Goal: Information Seeking & Learning: Find contact information

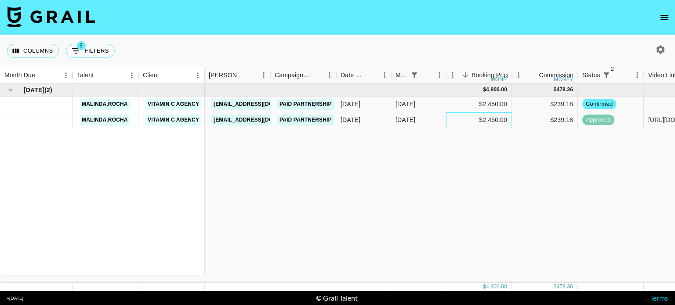
click at [471, 114] on div "$2,450.00" at bounding box center [479, 120] width 66 height 16
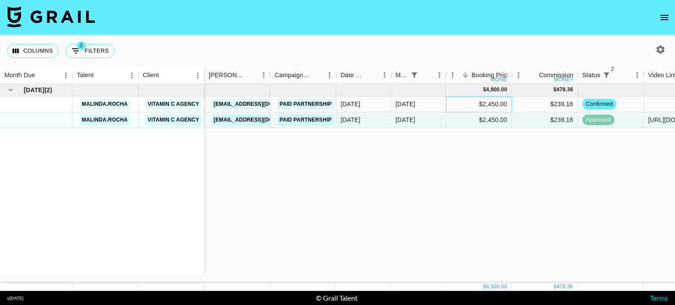
click at [482, 106] on div "$2,450.00" at bounding box center [479, 105] width 66 height 16
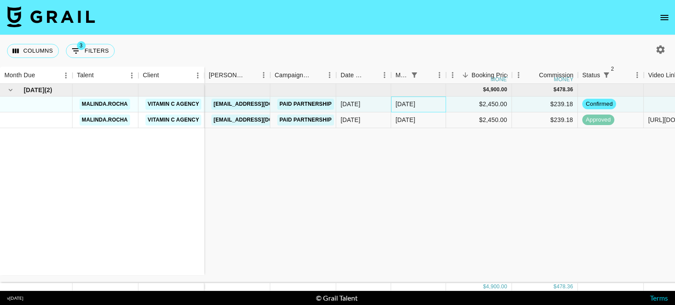
click at [411, 104] on div "Aug '25" at bounding box center [405, 104] width 20 height 9
click at [360, 103] on div "10/06/2025" at bounding box center [350, 104] width 20 height 9
click at [397, 102] on div "Aug '25" at bounding box center [405, 104] width 20 height 9
click at [432, 108] on div "Aug '25" at bounding box center [418, 105] width 55 height 16
click at [495, 111] on div "$2,450.00" at bounding box center [479, 105] width 66 height 16
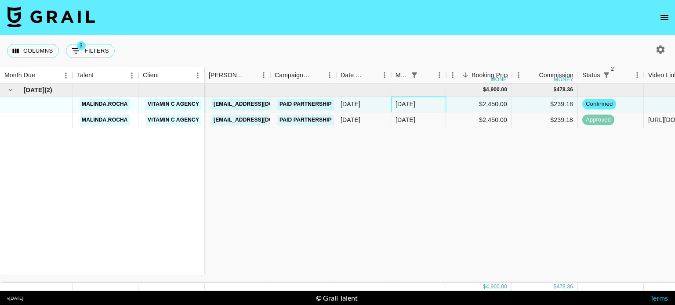
click at [401, 104] on div "Aug '25" at bounding box center [405, 104] width 20 height 9
click at [360, 105] on div "10/06/2025" at bounding box center [350, 104] width 20 height 9
click at [406, 107] on div "Aug '25" at bounding box center [405, 104] width 20 height 9
click at [358, 110] on div "10/06/2025" at bounding box center [363, 105] width 55 height 16
click at [360, 119] on div "10/06/2025" at bounding box center [350, 120] width 20 height 9
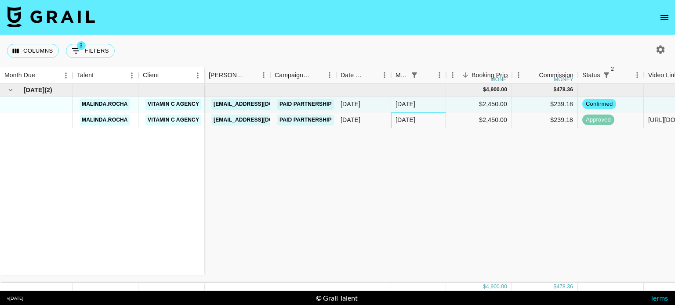
click at [419, 122] on div "Aug '25" at bounding box center [418, 120] width 55 height 16
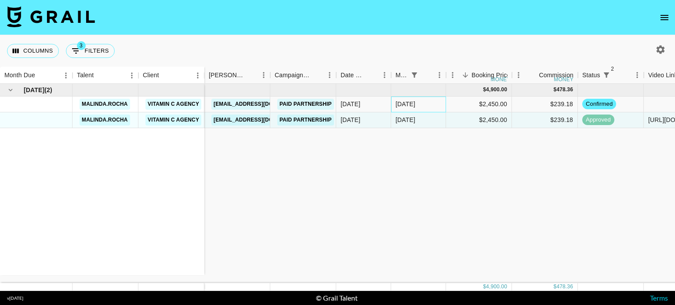
click at [392, 103] on div "Aug '25" at bounding box center [418, 105] width 55 height 16
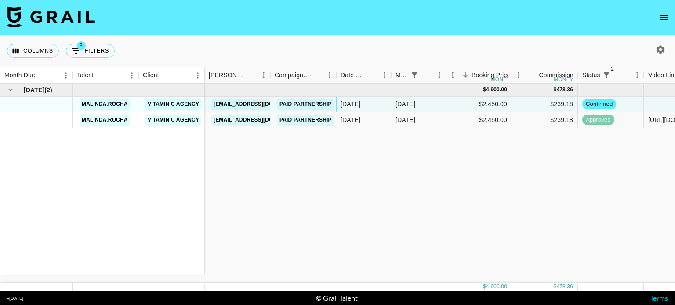
click at [360, 103] on div "10/06/2025" at bounding box center [350, 104] width 20 height 9
click at [387, 116] on div "10/06/2025" at bounding box center [363, 120] width 55 height 16
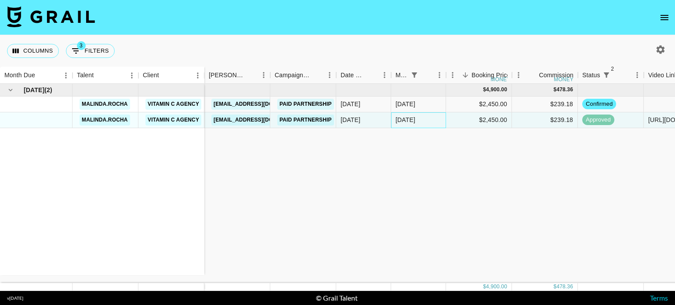
click at [438, 119] on div "Aug '25" at bounding box center [418, 120] width 55 height 16
click at [399, 107] on div "Aug '25" at bounding box center [405, 104] width 20 height 9
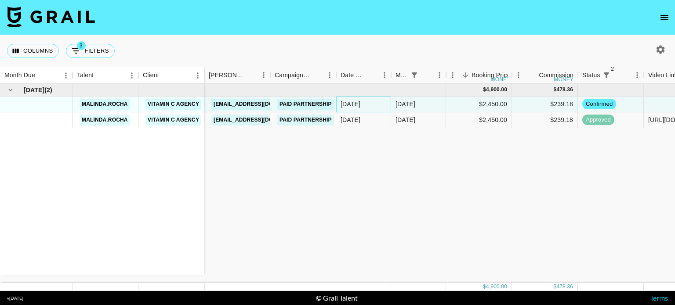
click at [375, 109] on div "10/06/2025" at bounding box center [363, 105] width 55 height 16
click at [375, 114] on div "10/06/2025" at bounding box center [363, 120] width 55 height 16
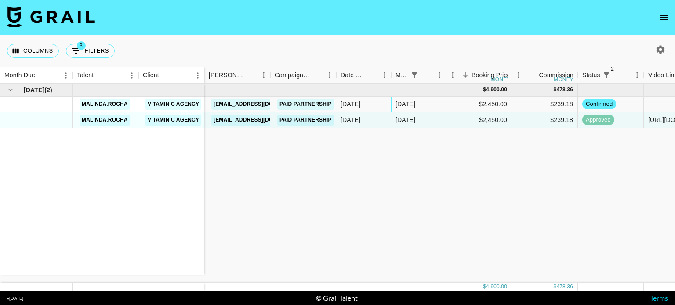
click at [440, 103] on div "Aug '25" at bounding box center [418, 105] width 55 height 16
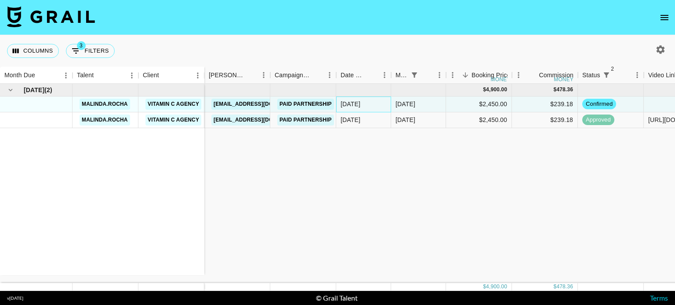
click at [343, 101] on div "10/06/2025" at bounding box center [350, 104] width 20 height 9
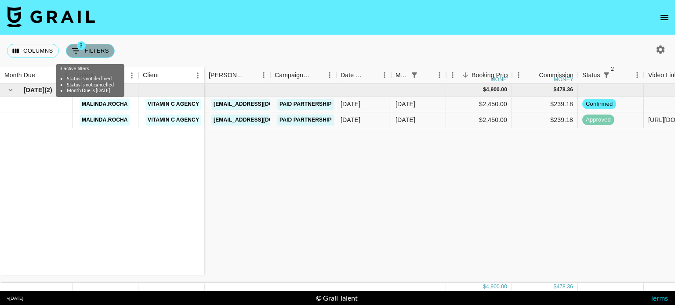
click at [113, 47] on button "3 Filters" at bounding box center [90, 51] width 49 height 14
select select "status"
select select "not"
select select "declined"
select select "status"
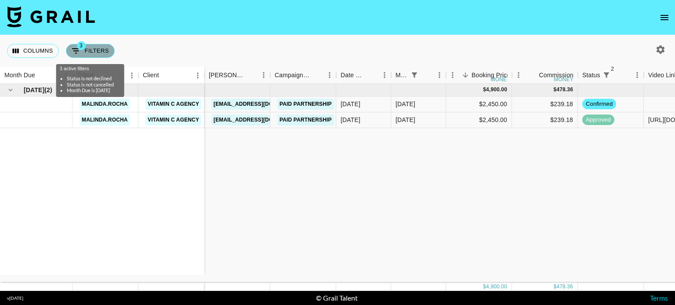
select select "not"
select select "cancelled"
select select "monthDue2"
select select "Aug '25"
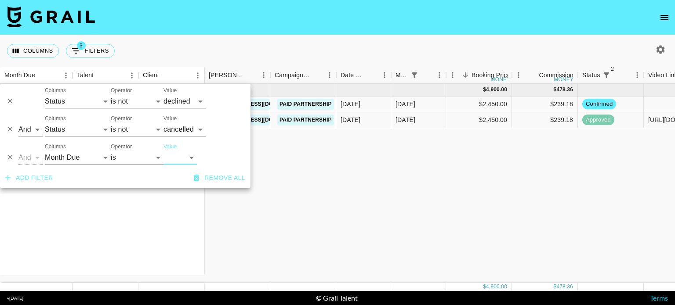
click at [661, 49] on icon "button" at bounding box center [660, 49] width 8 height 8
select select "May '25"
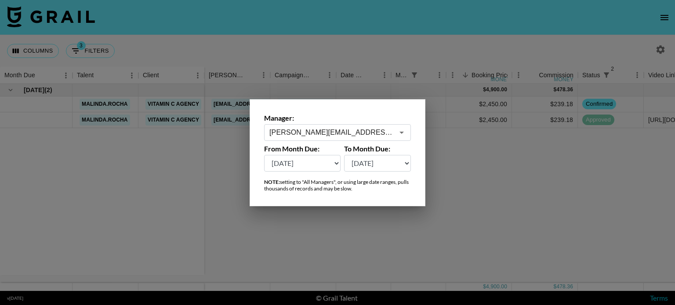
click at [329, 137] on input "jessica@grail-talent.com" at bounding box center [331, 132] width 124 height 10
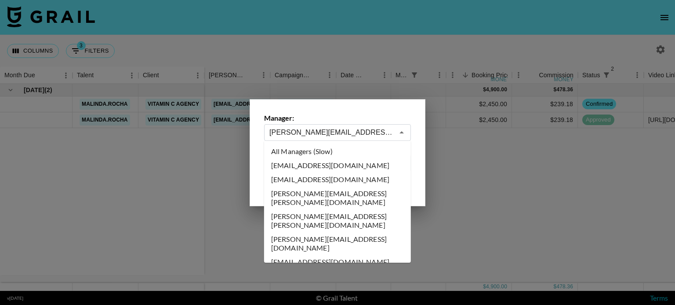
click at [376, 145] on li "All Managers (Slow)" at bounding box center [337, 152] width 147 height 14
type input "All Managers (Slow)"
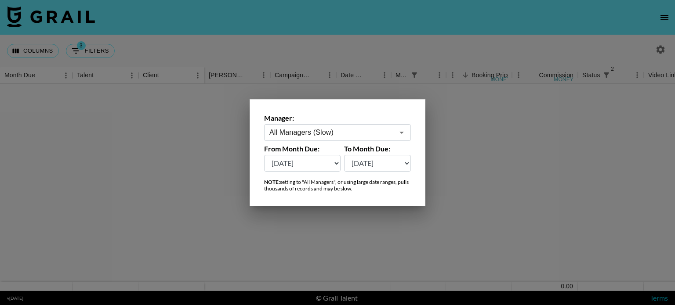
click at [448, 167] on div at bounding box center [337, 152] width 675 height 305
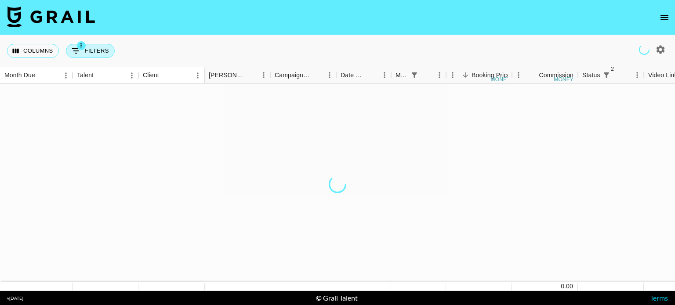
click at [105, 57] on button "3 Filters" at bounding box center [90, 51] width 49 height 14
select select "status"
select select "not"
select select "declined"
select select "status"
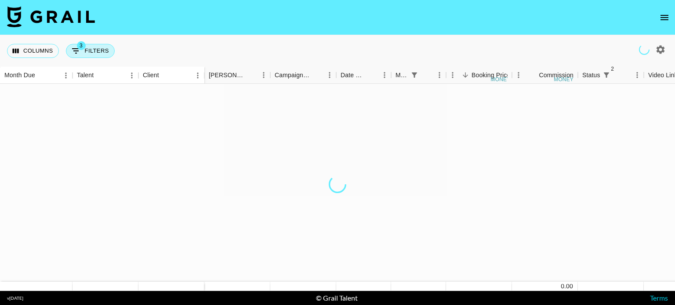
select select "not"
select select "cancelled"
select select "monthDue2"
select select "Aug '25"
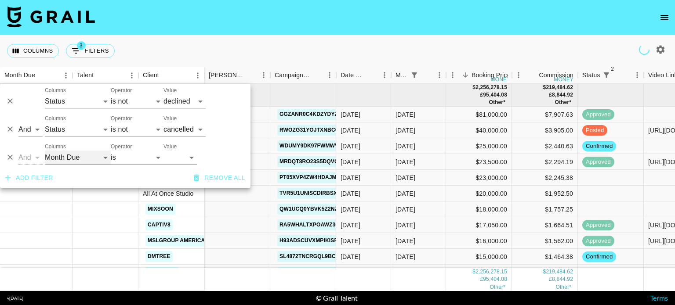
click at [69, 159] on select "Talent Client Grail Platform ID Airtable ID Manager Booker Campaign (Type) Date…" at bounding box center [78, 158] width 66 height 14
select select "docMeta"
click at [45, 151] on select "Talent Client Grail Platform ID Airtable ID Manager Booker Campaign (Type) Date…" at bounding box center [78, 158] width 66 height 14
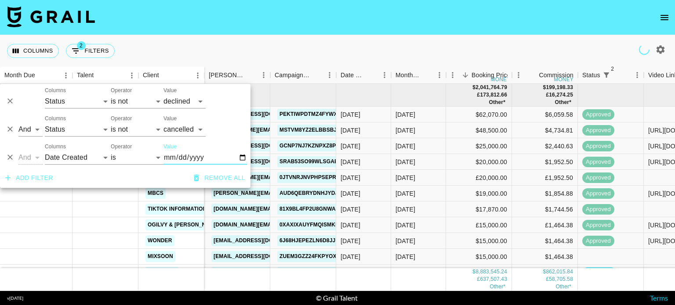
click at [241, 159] on input "Value" at bounding box center [204, 158] width 83 height 14
type input "2025-08-25"
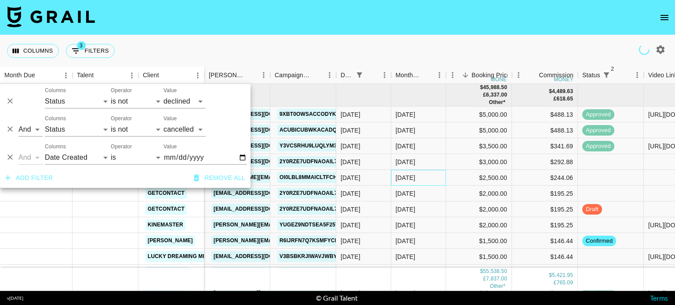
click at [408, 179] on div "Aug '25" at bounding box center [405, 177] width 20 height 9
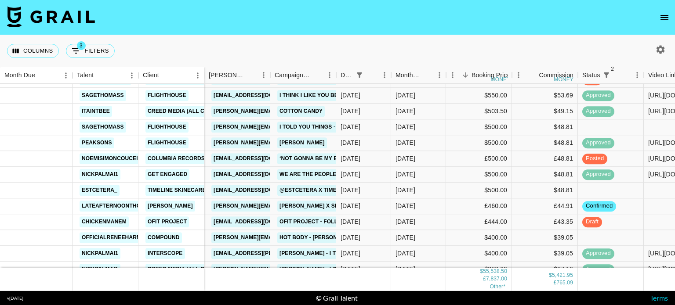
scroll to position [544, 0]
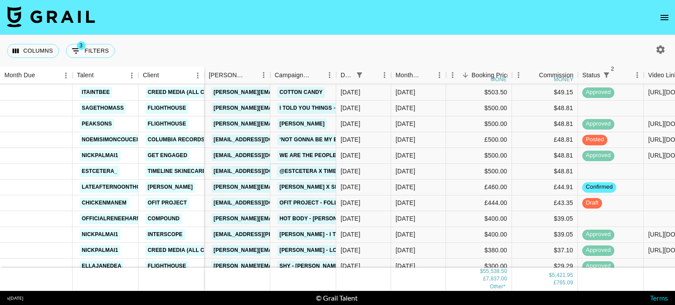
click at [300, 170] on link "@estcetera x Timeline Skincare" at bounding box center [328, 171] width 103 height 11
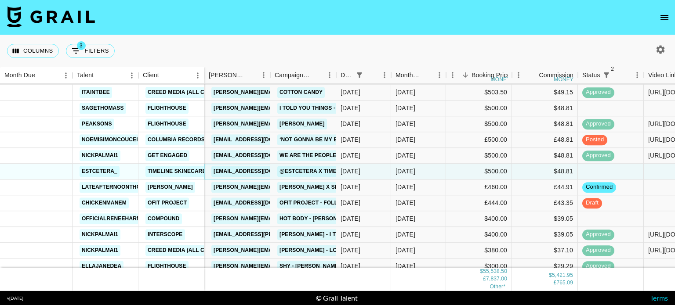
drag, startPoint x: 235, startPoint y: 169, endPoint x: 321, endPoint y: 90, distance: 116.6
click at [235, 169] on link "sgriffis@timeline.com" at bounding box center [260, 171] width 98 height 11
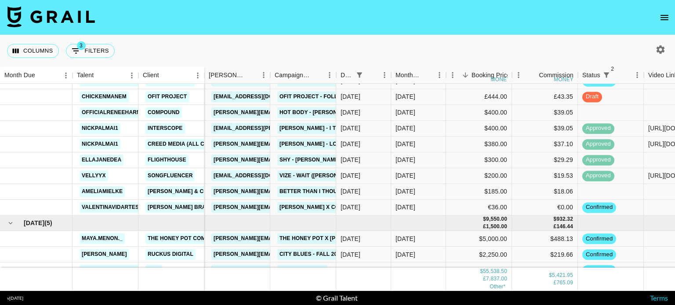
scroll to position [698, 0]
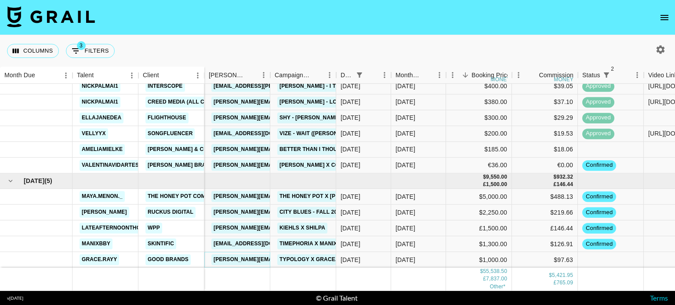
click at [246, 255] on link "morgan.hizar@typology.com" at bounding box center [305, 260] width 188 height 11
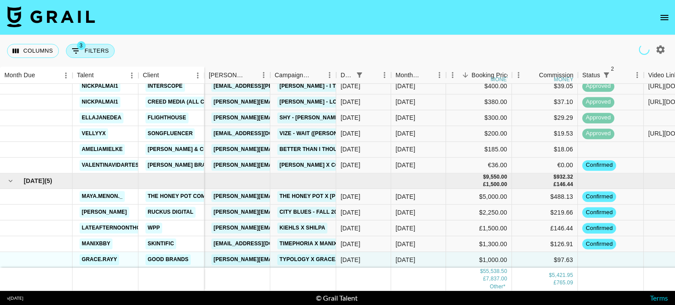
click at [81, 47] on span "3" at bounding box center [81, 45] width 9 height 9
select select "status"
select select "not"
select select "declined"
select select "status"
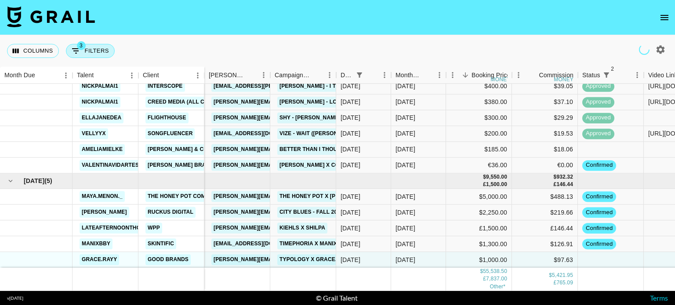
select select "not"
select select "cancelled"
select select "docMeta"
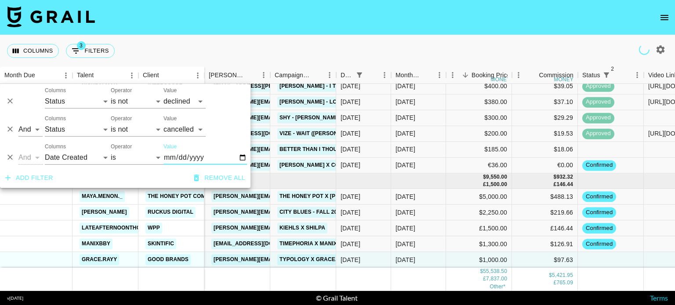
click at [240, 155] on input "2025-08-25" at bounding box center [204, 158] width 83 height 14
type input "2025-08-24"
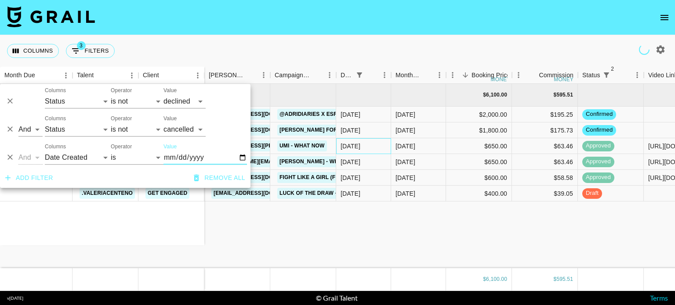
click at [379, 139] on div "24/08/2025" at bounding box center [363, 146] width 55 height 16
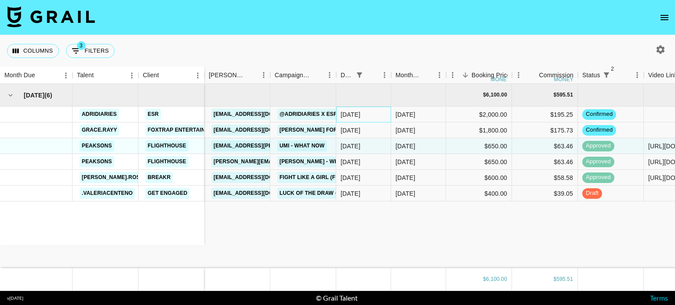
click at [379, 118] on div "24/08/2025" at bounding box center [363, 115] width 55 height 16
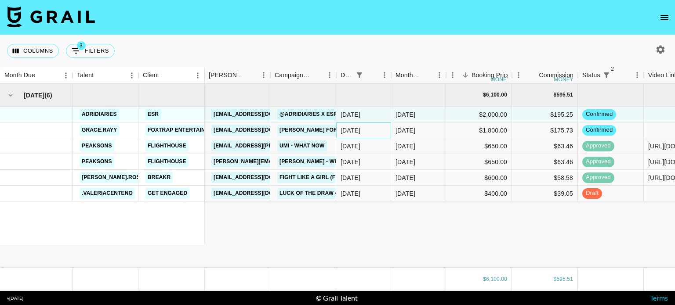
click at [380, 129] on div "24/08/2025" at bounding box center [363, 131] width 55 height 16
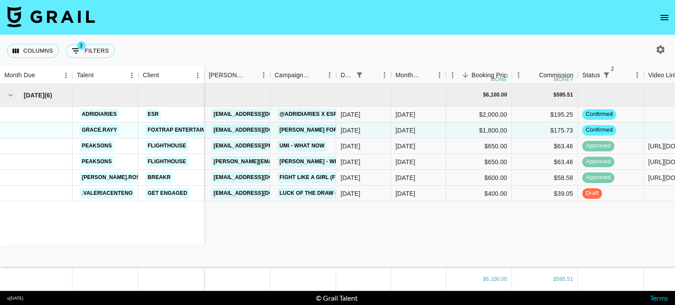
click at [90, 40] on div "Columns 3 Filters + Booking" at bounding box center [62, 51] width 111 height 32
click at [94, 52] on button "3 Filters" at bounding box center [90, 51] width 49 height 14
select select "status"
select select "not"
select select "declined"
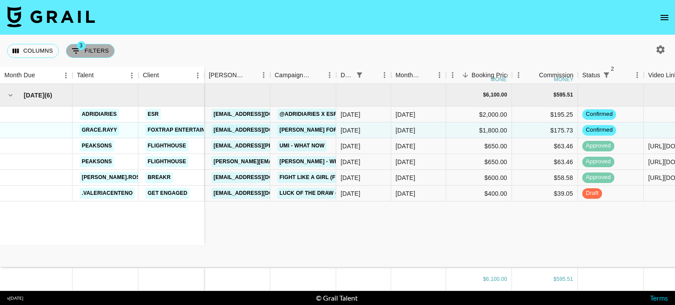
select select "status"
select select "not"
select select "cancelled"
select select "docMeta"
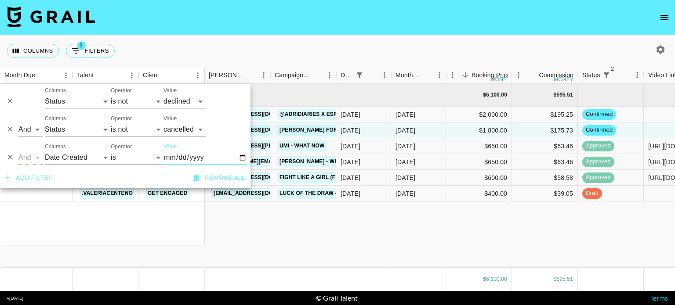
click at [244, 157] on input "2025-08-24" at bounding box center [204, 158] width 83 height 14
type input "2025-08-23"
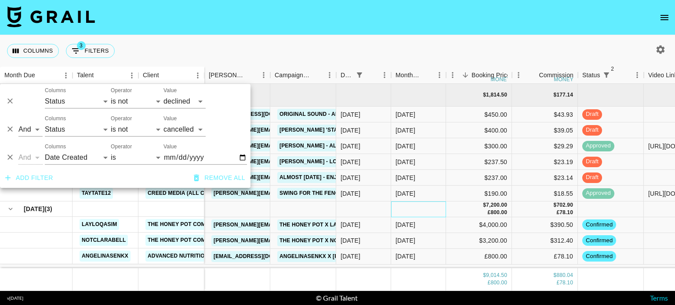
click at [419, 210] on div at bounding box center [418, 209] width 55 height 15
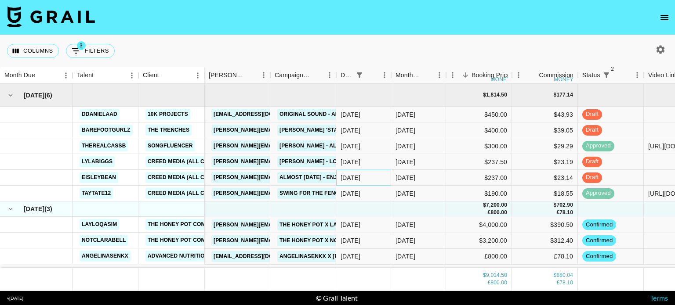
click at [389, 180] on div "23/08/2025" at bounding box center [363, 178] width 55 height 16
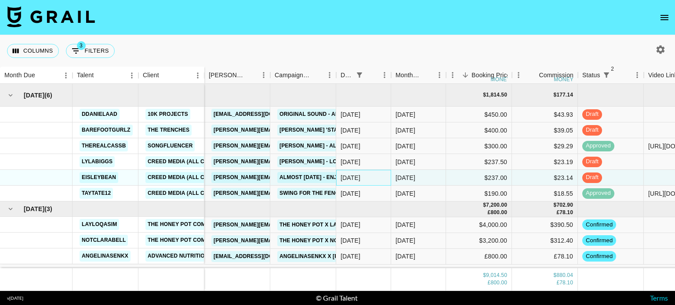
scroll to position [3, 0]
click at [244, 227] on link "jessicar@thehoneypot.co" at bounding box center [282, 225] width 143 height 11
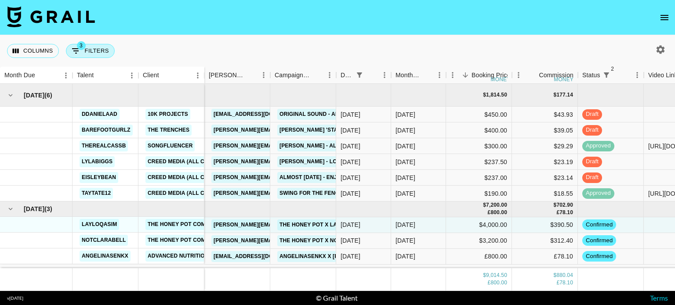
click at [96, 48] on button "3 Filters" at bounding box center [90, 51] width 49 height 14
select select "status"
select select "not"
select select "declined"
select select "status"
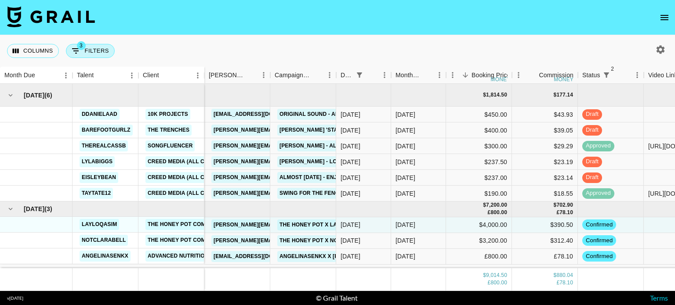
select select "not"
select select "cancelled"
select select "docMeta"
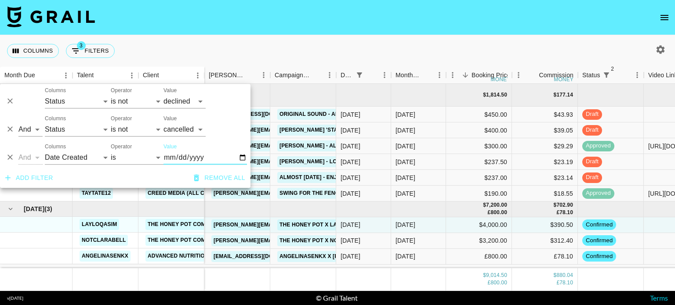
click at [239, 155] on input "2025-08-23" at bounding box center [204, 158] width 83 height 14
type input "2025-08-22"
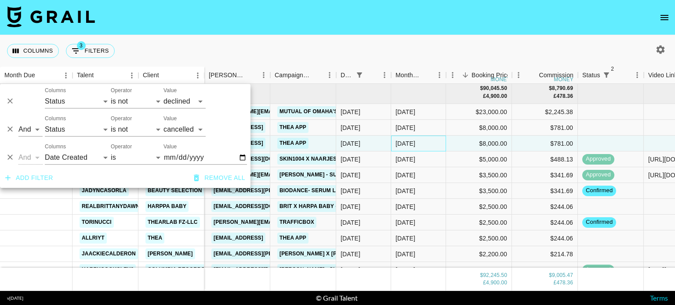
click at [413, 149] on div "Aug '25" at bounding box center [418, 144] width 55 height 16
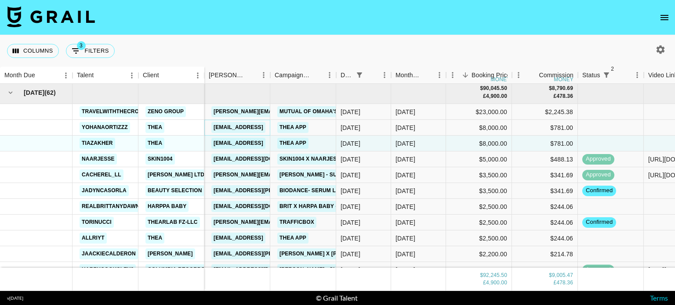
click at [237, 126] on link "sydney@hellothea.ai" at bounding box center [238, 127] width 54 height 11
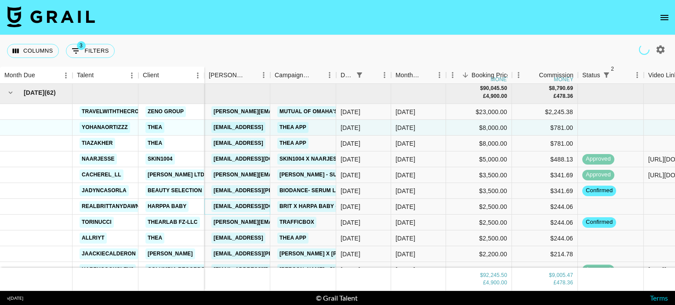
click at [239, 207] on link "marketing@harppababy.com" at bounding box center [260, 206] width 98 height 11
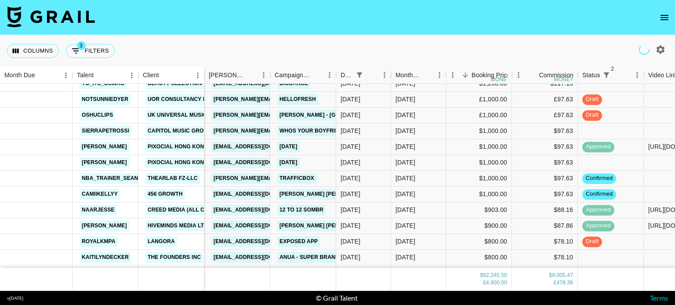
scroll to position [285, 0]
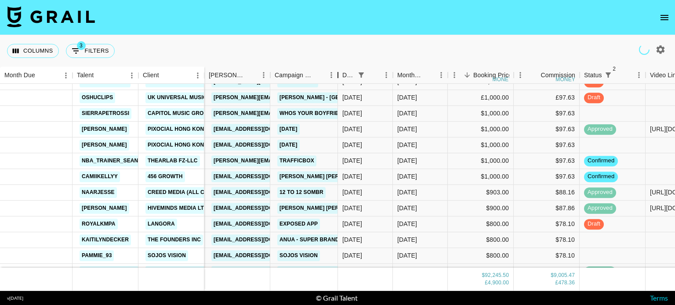
drag, startPoint x: 337, startPoint y: 78, endPoint x: 337, endPoint y: 83, distance: 5.3
click at [337, 83] on div "Campaign (Type)" at bounding box center [337, 75] width 11 height 17
click at [243, 170] on div "abbey@456growth.com" at bounding box center [261, 177] width 104 height 16
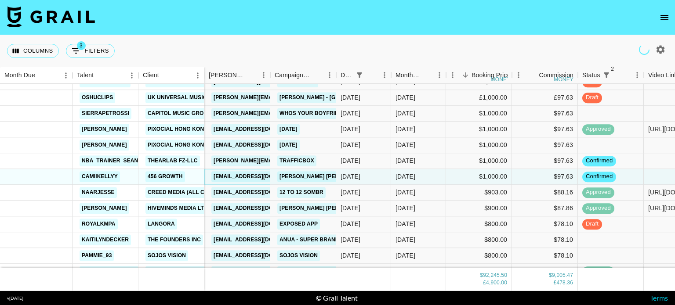
click at [247, 173] on link "abbey@456growth.com" at bounding box center [260, 176] width 98 height 11
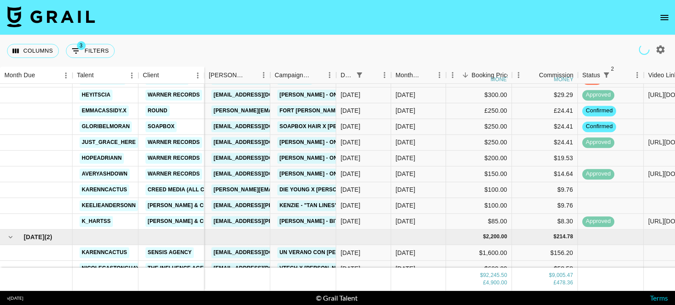
scroll to position [872, 0]
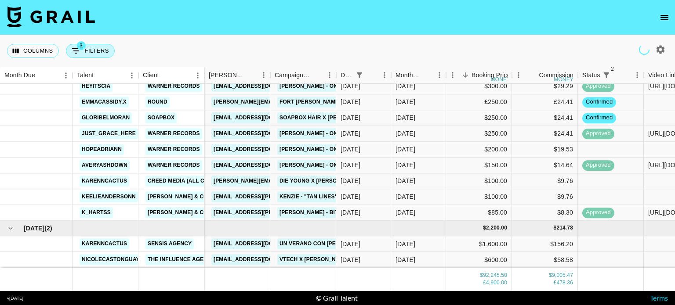
click at [83, 45] on span "3" at bounding box center [81, 45] width 9 height 9
select select "status"
select select "not"
select select "declined"
select select "status"
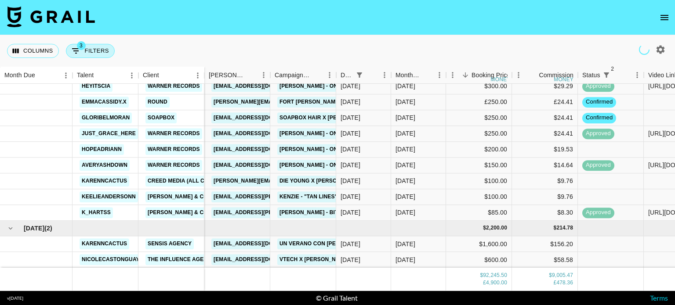
select select "not"
select select "cancelled"
select select "docMeta"
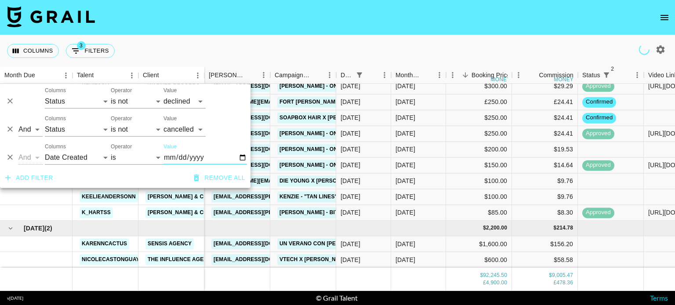
click at [239, 157] on input "2025-08-22" at bounding box center [204, 158] width 83 height 14
type input "2025-08-21"
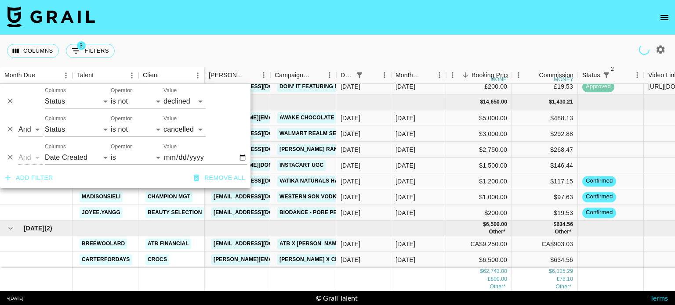
scroll to position [714, 0]
click at [423, 142] on div "Sep '25" at bounding box center [418, 150] width 55 height 16
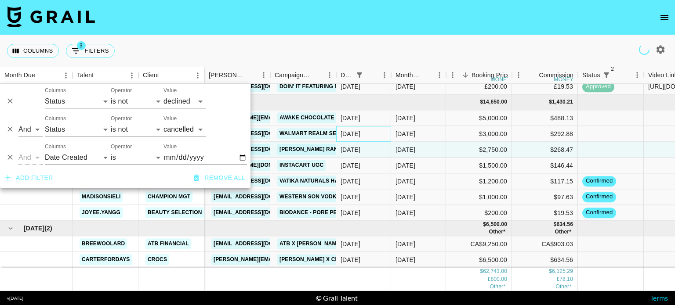
click at [383, 126] on div "21/08/2025" at bounding box center [363, 134] width 55 height 16
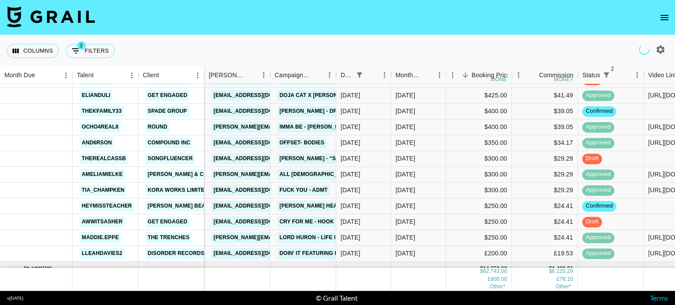
scroll to position [548, 0]
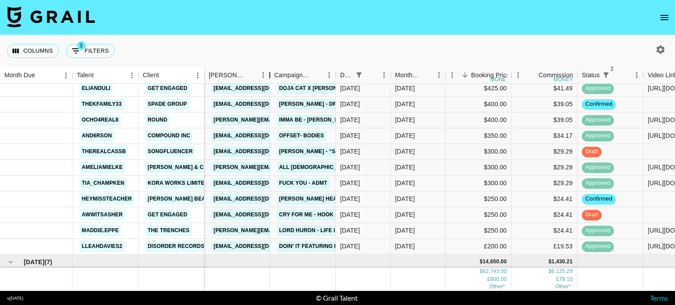
drag, startPoint x: 269, startPoint y: 75, endPoint x: 269, endPoint y: 86, distance: 11.0
click at [269, 86] on div "Month Due Talent Client Booker Campaign (Type) Date Created Month Due Booking P…" at bounding box center [337, 179] width 675 height 224
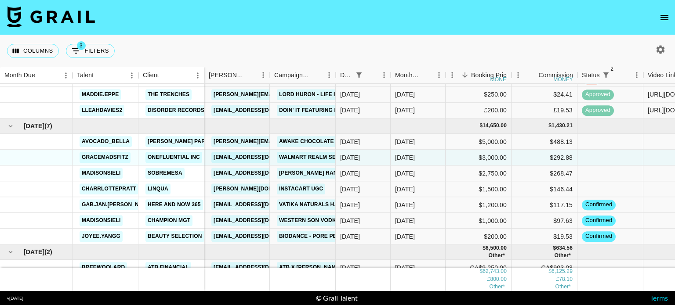
scroll to position [714, 0]
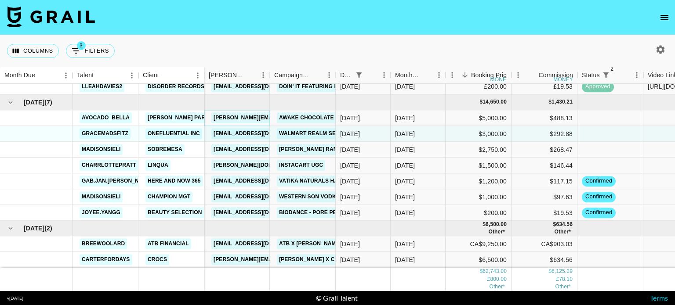
click at [242, 113] on link "leah.damiano@finnpartners.com" at bounding box center [305, 117] width 188 height 11
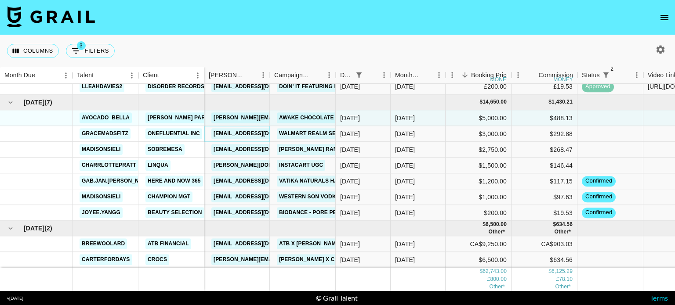
click at [238, 128] on link "athompson@influential.co" at bounding box center [260, 133] width 98 height 11
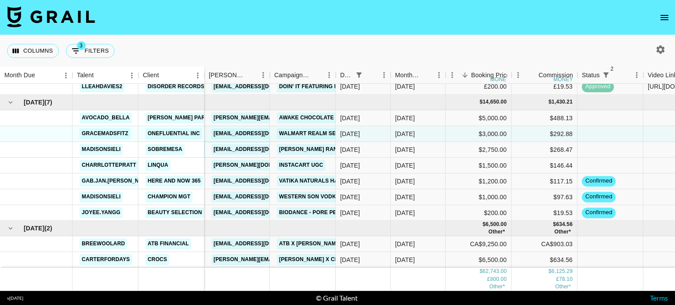
click at [251, 146] on link "syd@sobremesasocial.co" at bounding box center [260, 149] width 98 height 11
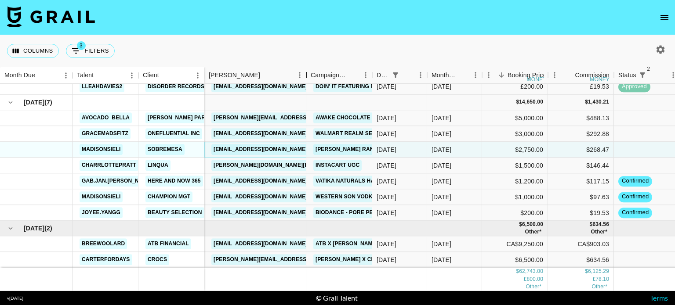
drag, startPoint x: 269, startPoint y: 77, endPoint x: 306, endPoint y: 102, distance: 44.2
click at [306, 102] on div "Month Due Talent Client Booker Campaign (Type) Date Created Month Due Booking P…" at bounding box center [337, 179] width 675 height 224
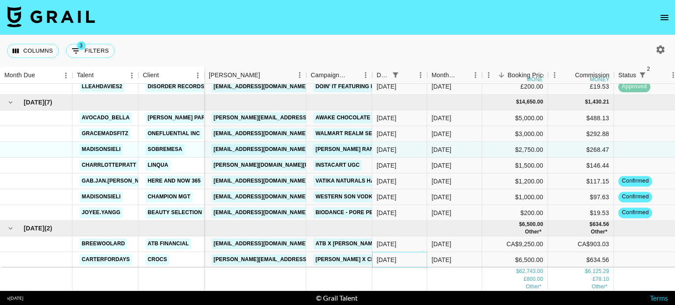
click at [393, 256] on div "21/08/2025" at bounding box center [386, 260] width 20 height 9
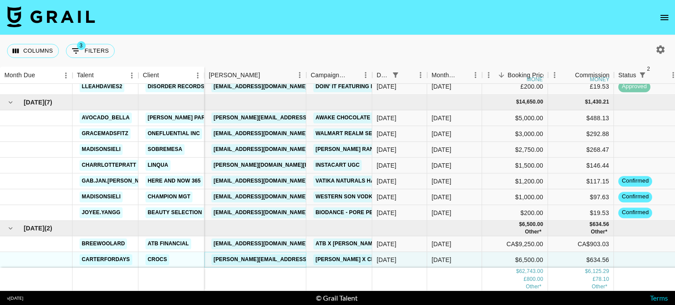
click at [272, 257] on link "mary@thedigitaldept.com" at bounding box center [282, 260] width 143 height 11
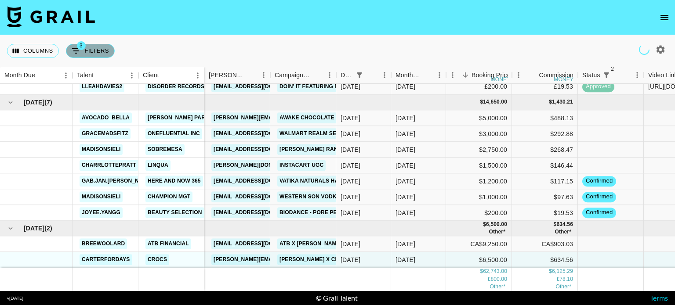
click at [86, 57] on button "3 Filters" at bounding box center [90, 51] width 49 height 14
select select "status"
select select "not"
select select "declined"
select select "status"
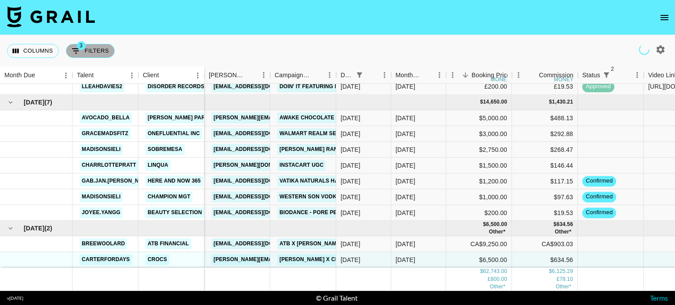
select select "not"
select select "cancelled"
select select "docMeta"
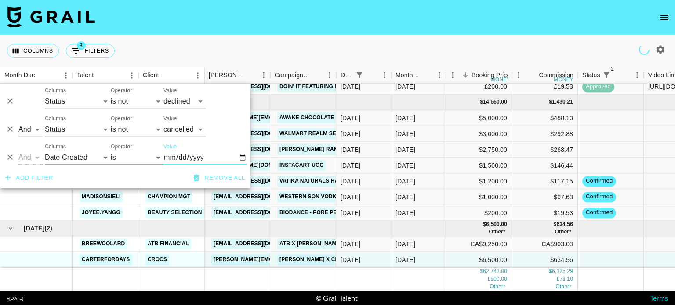
click at [239, 156] on input "2025-08-21" at bounding box center [204, 158] width 83 height 14
type input "2025-08-20"
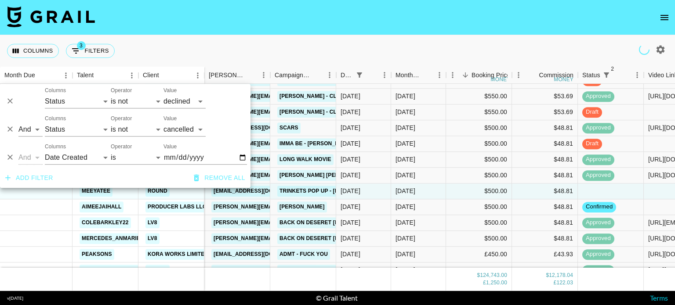
scroll to position [745, 0]
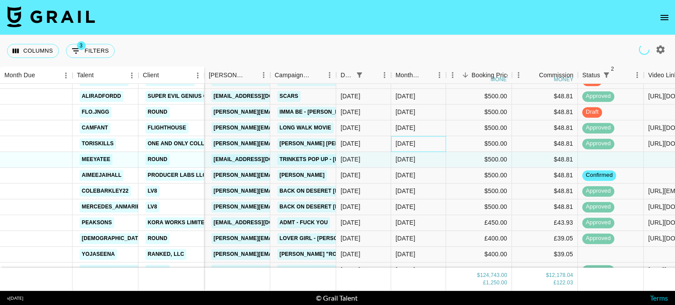
click at [415, 150] on div "Aug '25" at bounding box center [418, 144] width 55 height 16
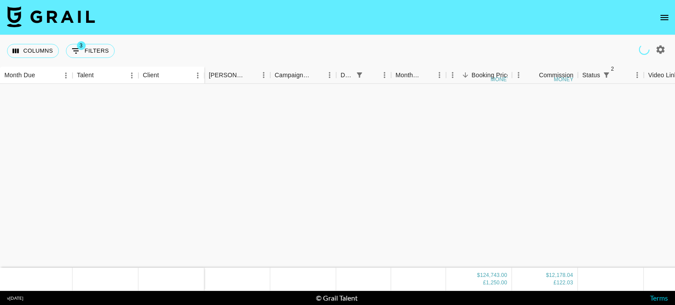
scroll to position [0, 0]
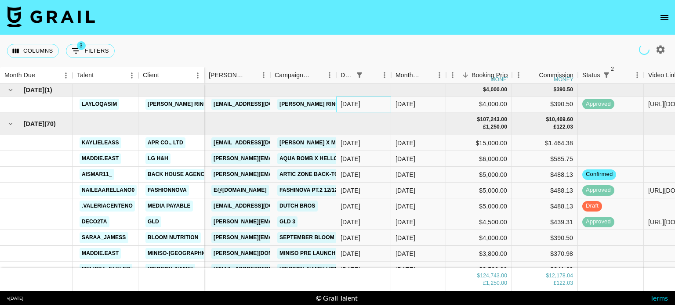
click at [360, 103] on div "20/08/2025" at bounding box center [350, 104] width 20 height 9
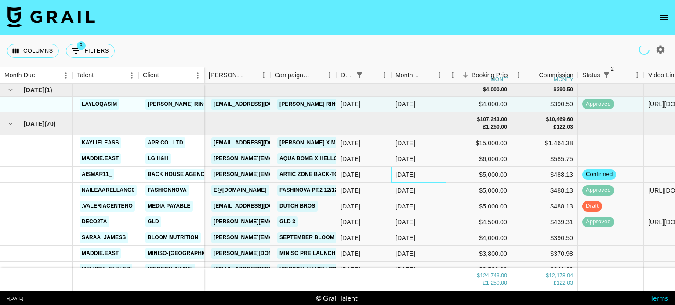
click at [392, 172] on div "Aug '25" at bounding box center [418, 175] width 55 height 16
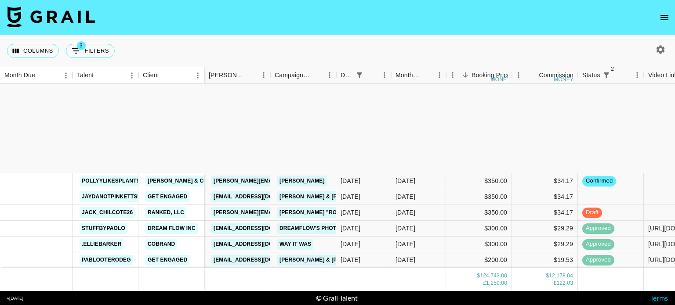
scroll to position [1059, 0]
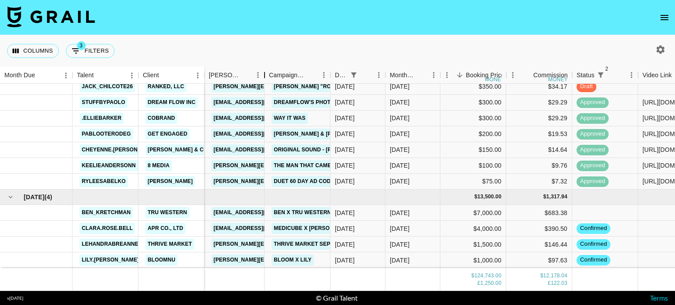
drag, startPoint x: 269, startPoint y: 73, endPoint x: 264, endPoint y: 73, distance: 5.3
click at [264, 73] on div "Booker" at bounding box center [264, 75] width 11 height 17
click at [93, 49] on button "3 Filters" at bounding box center [90, 51] width 49 height 14
select select "status"
select select "not"
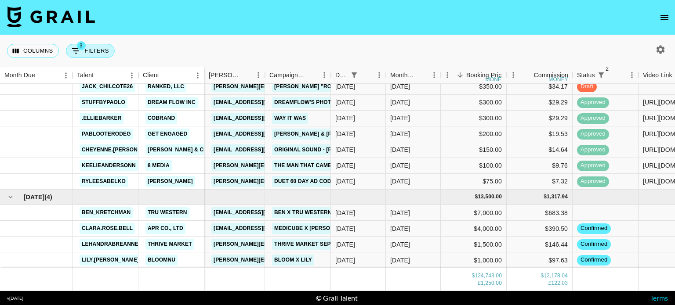
select select "declined"
select select "status"
select select "not"
select select "cancelled"
select select "docMeta"
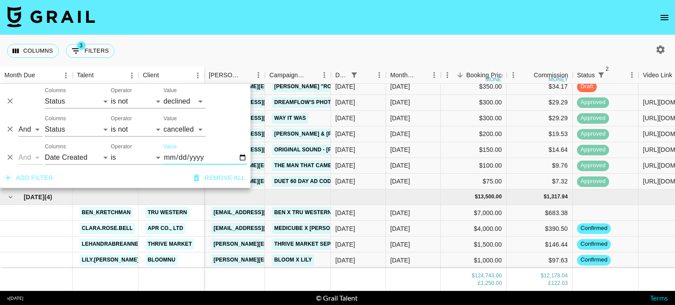
click at [241, 156] on input "2025-08-20" at bounding box center [204, 158] width 83 height 14
type input "2025-08-19"
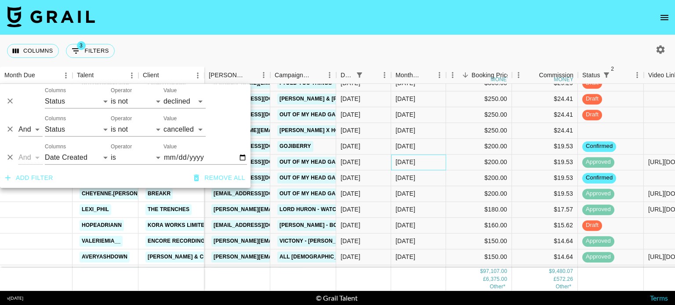
click at [401, 157] on div "Aug '25" at bounding box center [418, 163] width 55 height 16
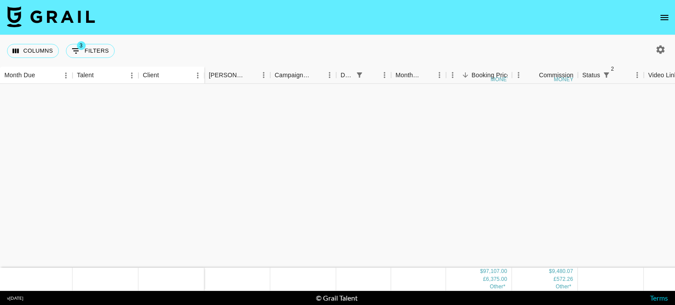
scroll to position [0, 0]
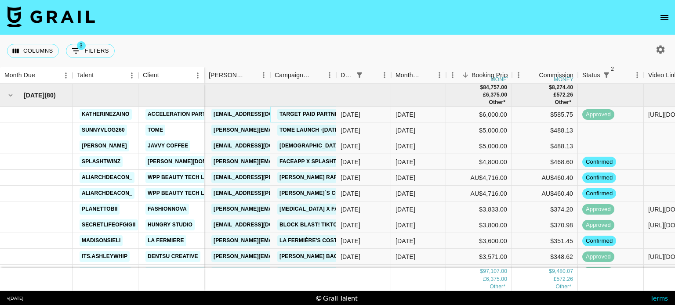
click at [309, 115] on link "Target Paid Partnership: Back-to-College Campaign August - Katherine Zaino" at bounding box center [397, 114] width 240 height 11
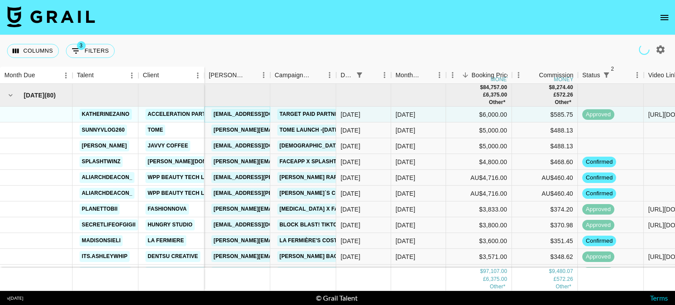
click at [250, 113] on link "klapella@accelerationpartners.com" at bounding box center [260, 114] width 98 height 11
click at [397, 231] on div "Aug '25" at bounding box center [418, 225] width 55 height 16
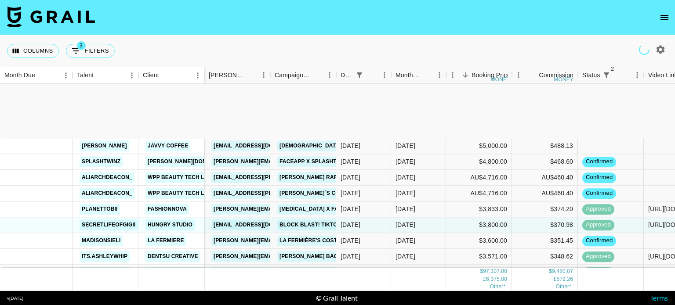
scroll to position [98, 0]
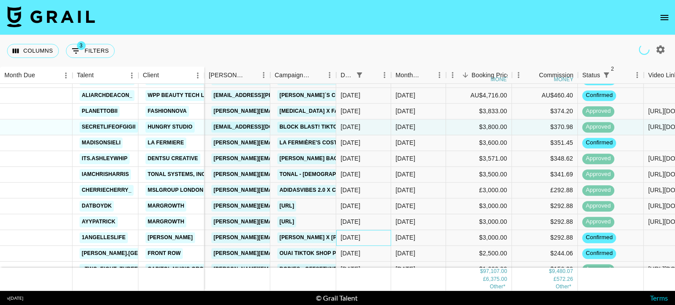
click at [360, 242] on div "19/08/2025" at bounding box center [350, 238] width 20 height 9
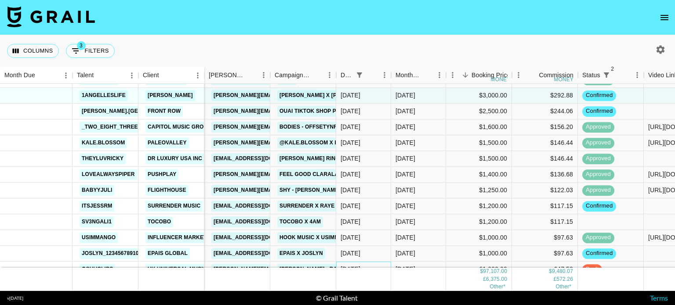
scroll to position [256, 0]
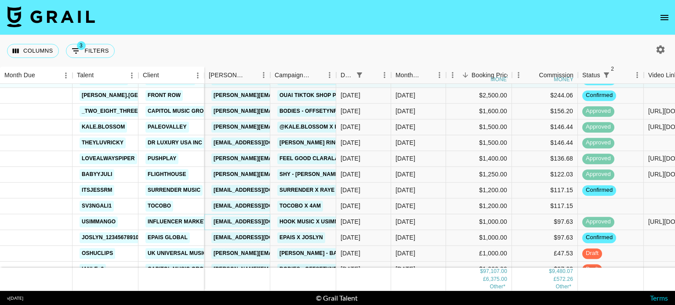
click at [257, 220] on link "nisrin@theinfluencermarketingfactory.com" at bounding box center [260, 222] width 98 height 11
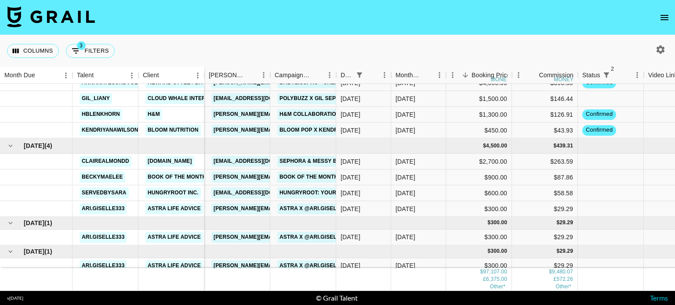
scroll to position [1324, 0]
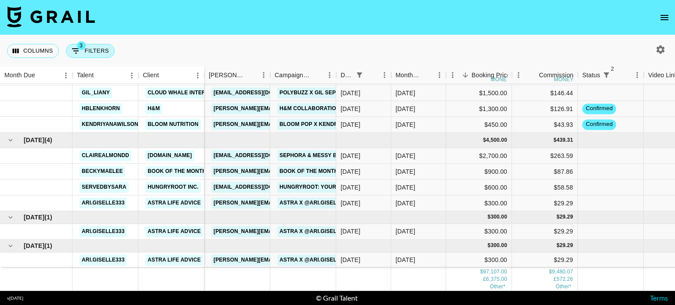
click at [100, 49] on button "3 Filters" at bounding box center [90, 51] width 49 height 14
select select "status"
select select "not"
select select "declined"
select select "status"
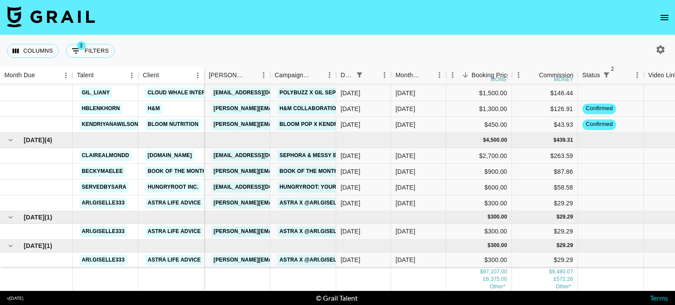
select select "not"
select select "cancelled"
select select "docMeta"
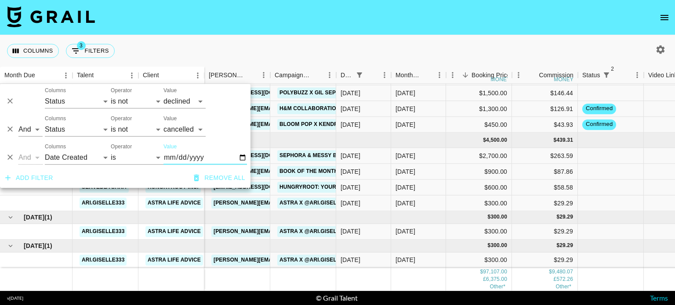
click at [242, 158] on input "2025-08-19" at bounding box center [204, 158] width 83 height 14
type input "2025-08-18"
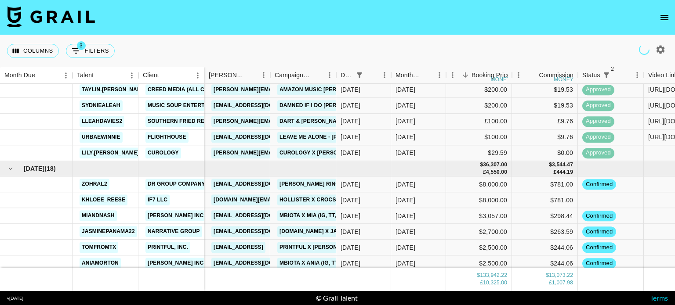
scroll to position [1140, 0]
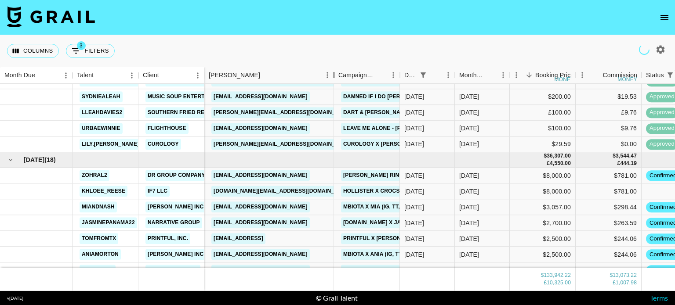
drag, startPoint x: 270, startPoint y: 77, endPoint x: 301, endPoint y: 130, distance: 61.2
click at [335, 80] on div "Booker" at bounding box center [334, 75] width 11 height 17
drag, startPoint x: 257, startPoint y: 148, endPoint x: 211, endPoint y: 145, distance: 45.7
click at [211, 145] on div "david@commonvow.com" at bounding box center [269, 145] width 131 height 16
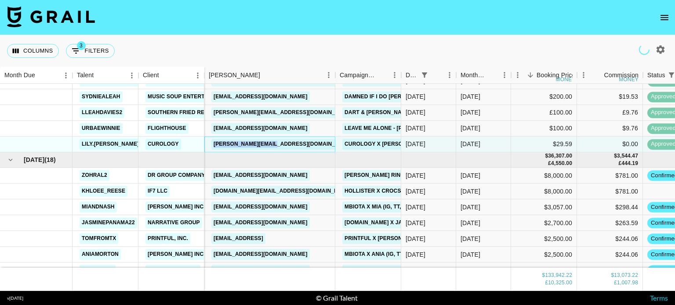
copy link "david@commonvow.com"
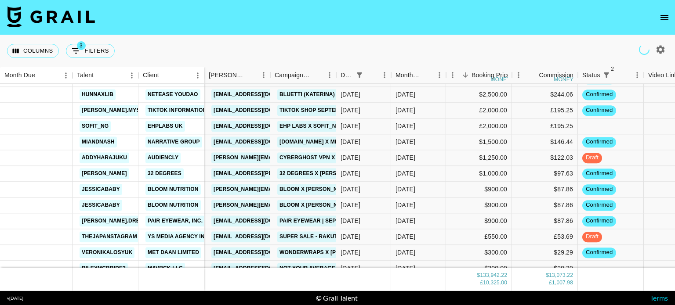
scroll to position [1331, 0]
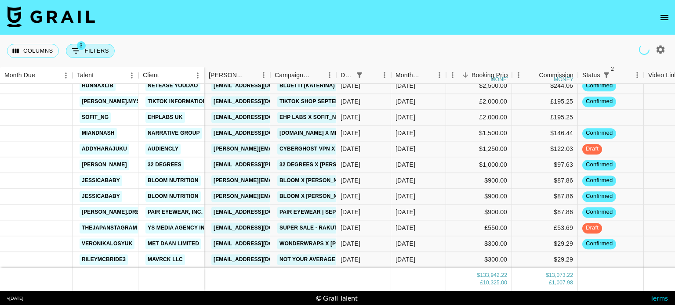
click at [100, 52] on button "3 Filters" at bounding box center [90, 51] width 49 height 14
select select "status"
select select "not"
select select "declined"
select select "status"
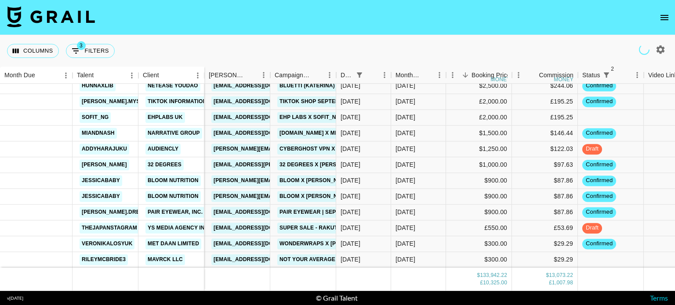
select select "not"
select select "cancelled"
select select "docMeta"
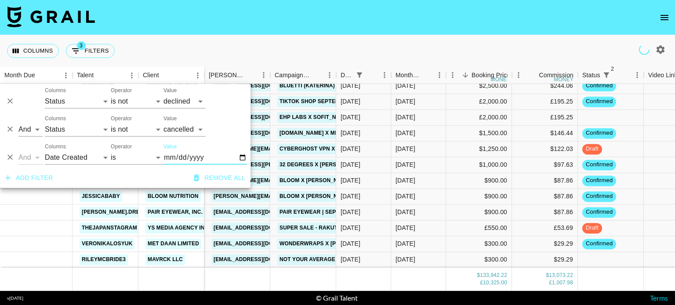
click at [241, 159] on input "2025-08-18" at bounding box center [204, 158] width 83 height 14
type input "2025-08-17"
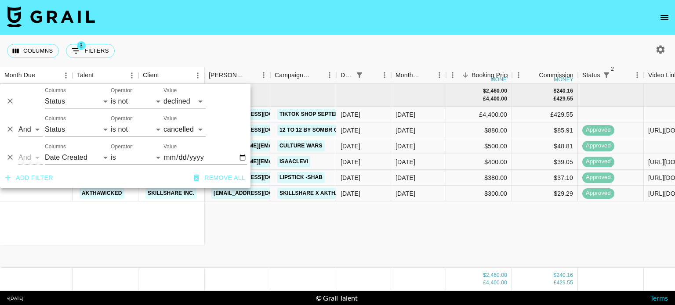
click at [401, 49] on div "Columns 3 Filters + Booking" at bounding box center [337, 51] width 675 height 32
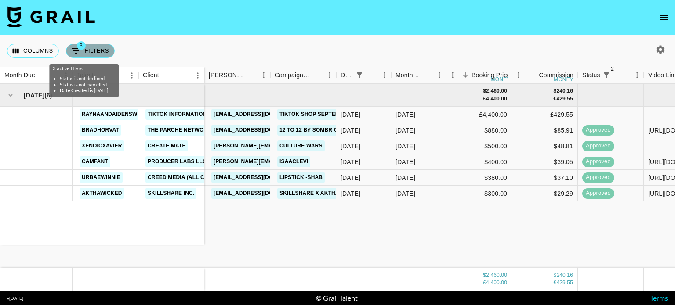
click at [95, 50] on button "3 Filters" at bounding box center [90, 51] width 49 height 14
select select "status"
select select "not"
select select "declined"
select select "status"
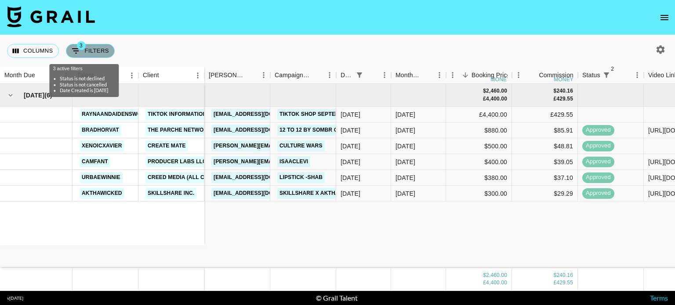
select select "not"
select select "cancelled"
select select "docMeta"
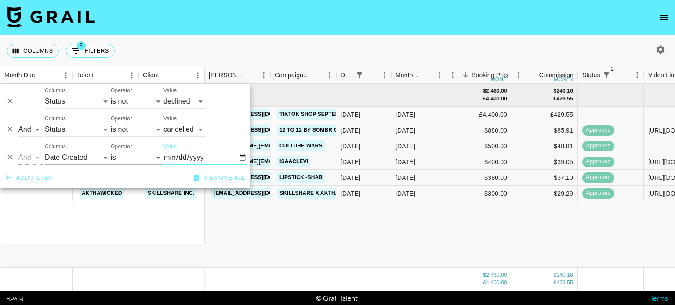
click at [244, 161] on input "2025-08-17" at bounding box center [204, 158] width 83 height 14
type input "2025-08-16"
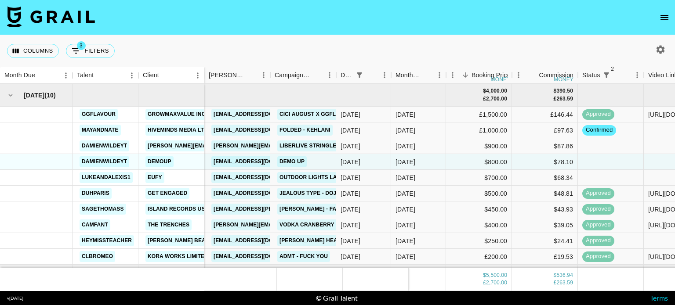
scroll to position [34, 0]
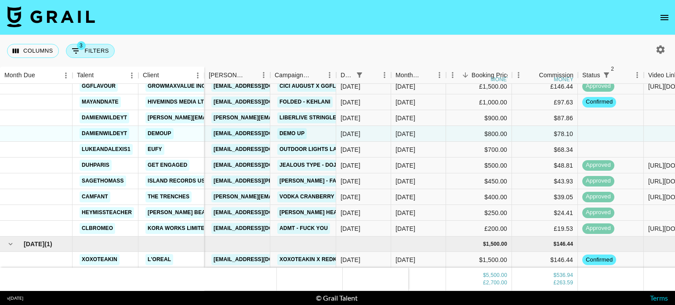
click at [87, 54] on button "3 Filters" at bounding box center [90, 51] width 49 height 14
select select "status"
select select "not"
select select "declined"
select select "status"
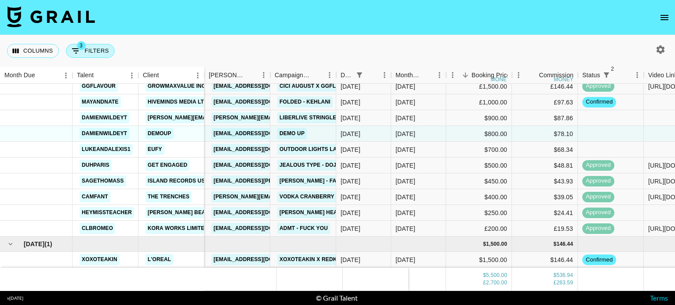
select select "not"
select select "cancelled"
select select "docMeta"
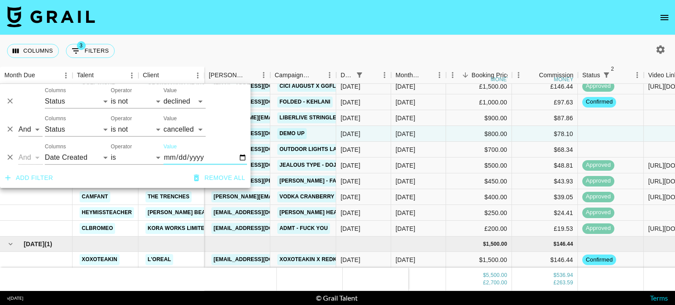
click at [242, 157] on input "2025-08-16" at bounding box center [204, 158] width 83 height 14
type input "2025-08-15"
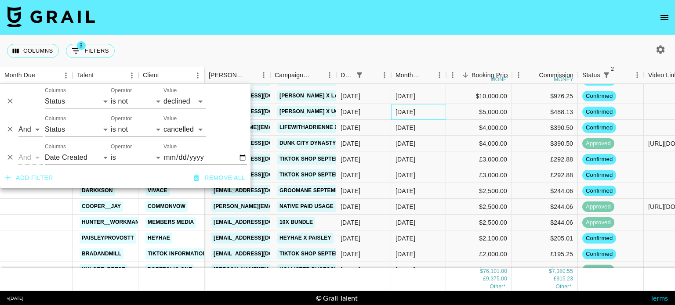
click at [432, 106] on div "Aug '25" at bounding box center [418, 112] width 55 height 16
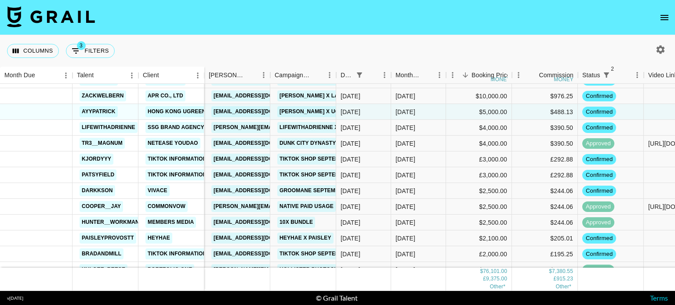
scroll to position [0, 0]
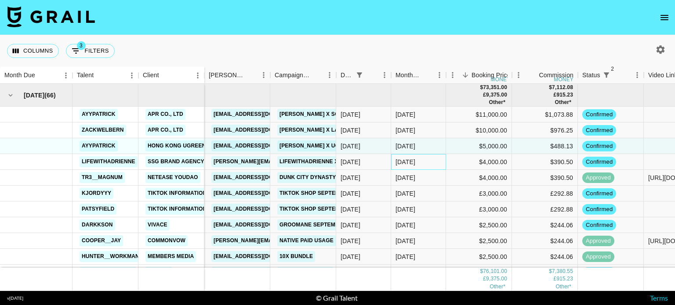
click at [422, 154] on div "Aug '25" at bounding box center [418, 162] width 55 height 16
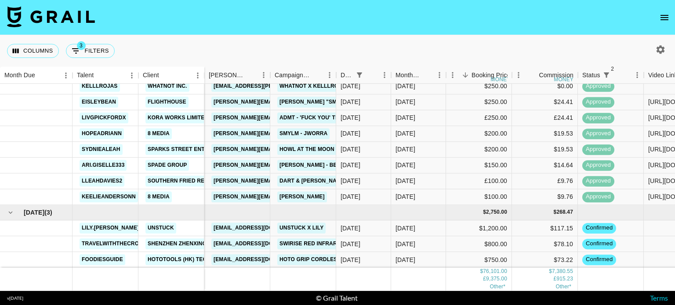
scroll to position [951, 0]
click at [81, 37] on div "Columns 3 Filters + Booking" at bounding box center [62, 51] width 111 height 32
click at [81, 43] on span "3" at bounding box center [81, 45] width 9 height 9
select select "status"
select select "not"
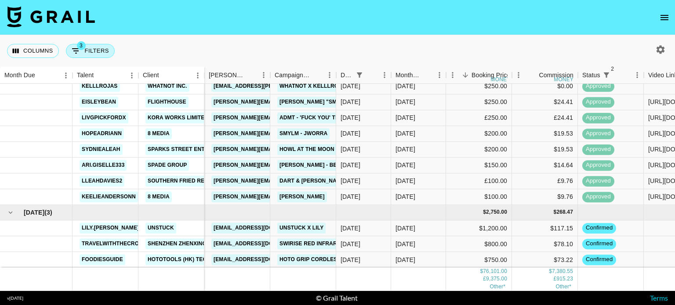
select select "declined"
select select "status"
select select "not"
select select "cancelled"
select select "docMeta"
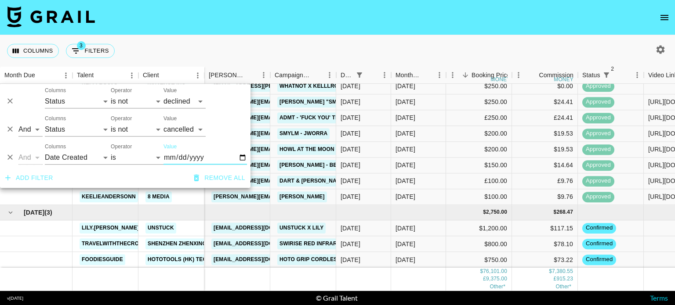
click at [241, 159] on input "2025-08-15" at bounding box center [204, 158] width 83 height 14
type input "2025-08-14"
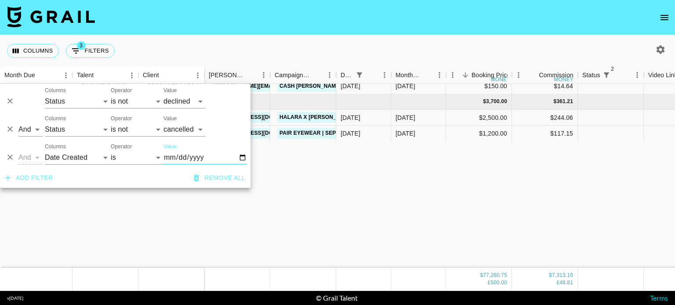
click at [401, 31] on div "Aug '25" at bounding box center [418, 23] width 55 height 16
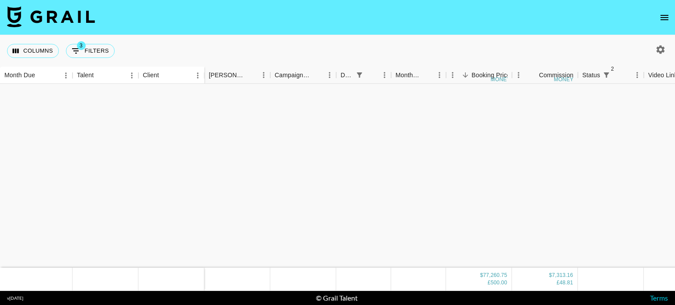
scroll to position [0, 0]
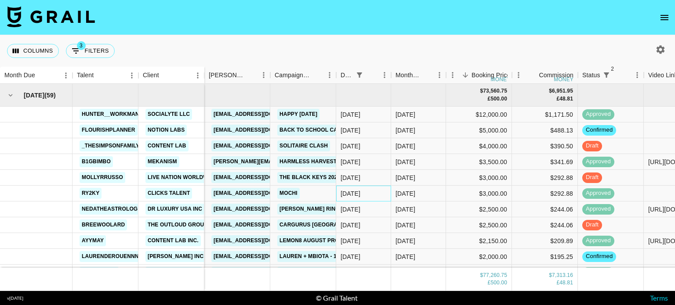
click at [383, 188] on div "14/08/2025" at bounding box center [363, 194] width 55 height 16
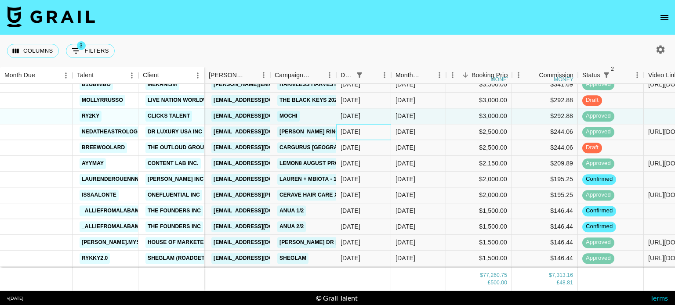
scroll to position [105, 0]
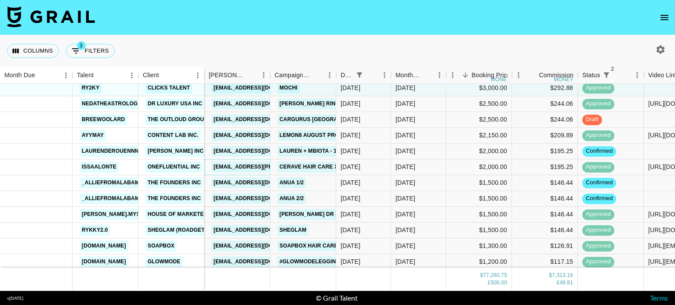
click at [249, 166] on link "[EMAIL_ADDRESS][PERSON_NAME][DOMAIN_NAME]" at bounding box center [282, 167] width 143 height 11
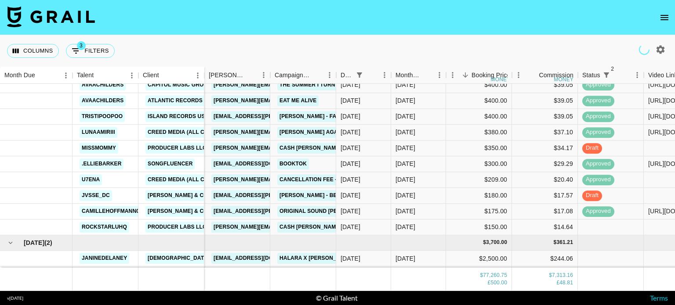
scroll to position [825, 0]
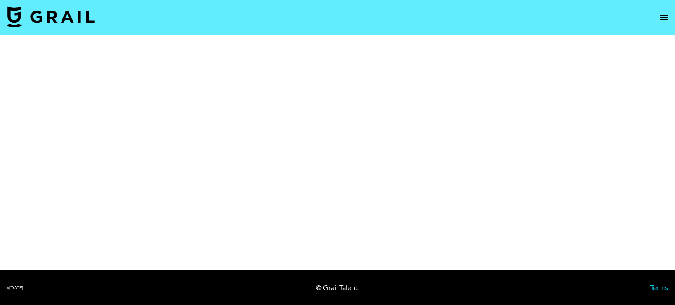
select select "Brand"
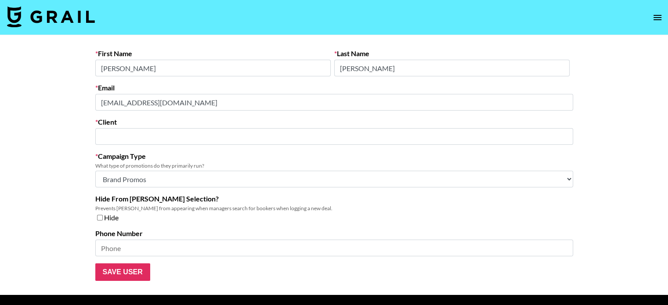
type input "Timeline Skinecare"
click at [32, 108] on main "First Name Sean Last Name Griffis Email sgriffis@timeline.com Client Timeline S…" at bounding box center [334, 165] width 668 height 260
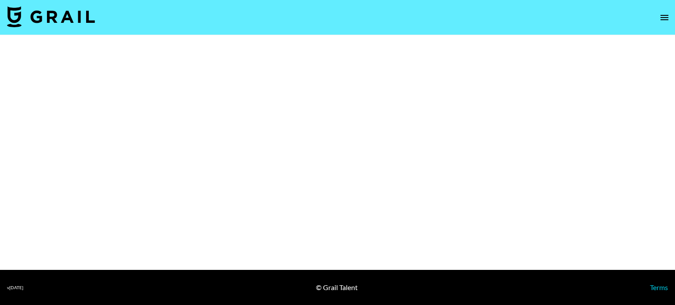
select select "Brand"
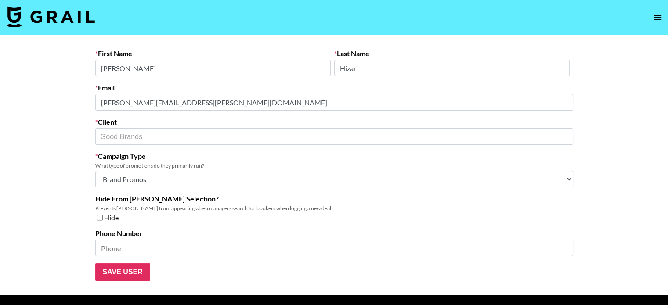
click at [56, 96] on main "First Name [PERSON_NAME] Last Name [PERSON_NAME] Email [PERSON_NAME][EMAIL_ADDR…" at bounding box center [334, 165] width 668 height 260
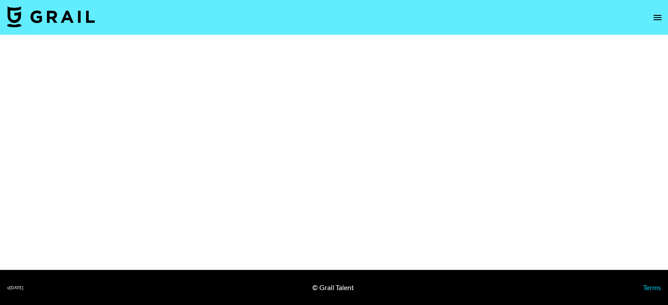
select select "Brand"
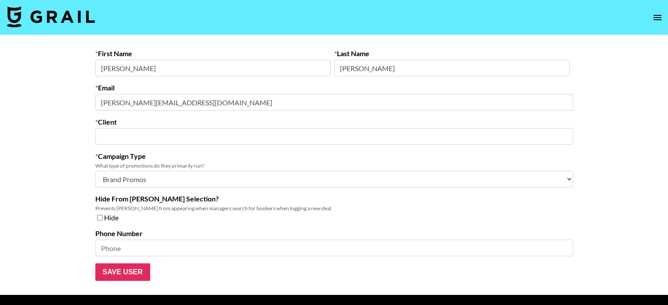
type input "The Honey Pot Company"
click at [87, 99] on main "First Name Jessica Last Name Rosales Email jessicar@thehoneypot.co Client The H…" at bounding box center [334, 165] width 668 height 260
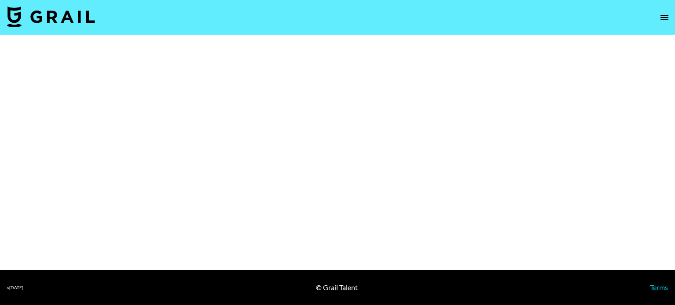
select select "Brand"
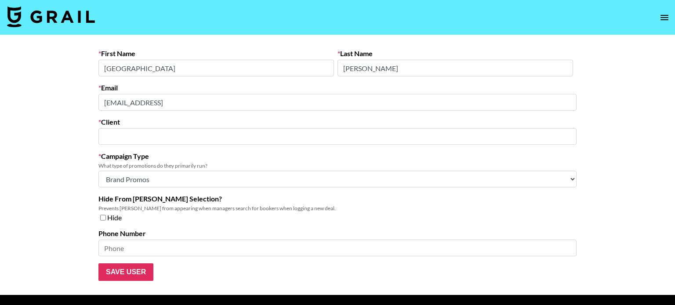
type input "Thea"
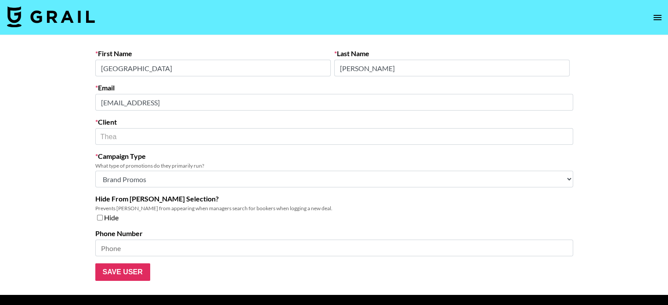
click at [81, 133] on main "First Name Sydney Last Name Mays Email sydney@hellothea.ai Client Thea ​ Campai…" at bounding box center [334, 165] width 668 height 260
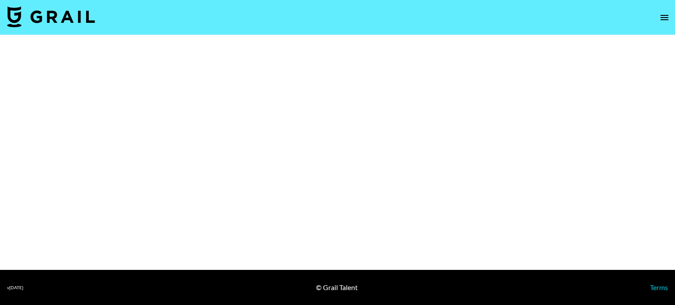
select select "Brand"
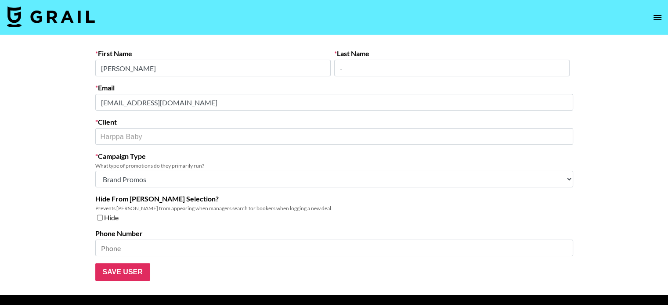
click at [74, 96] on main "First Name [PERSON_NAME] Last Name - Email [EMAIL_ADDRESS][DOMAIN_NAME] Client …" at bounding box center [334, 165] width 668 height 260
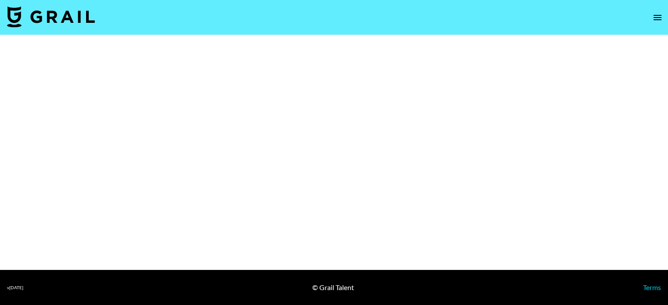
select select "Brand"
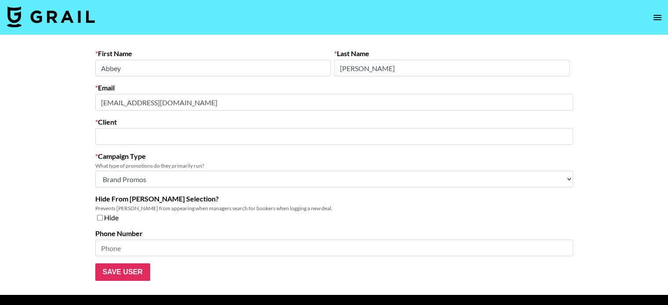
type input "456 Growth"
click at [86, 96] on main "First Name Abbey Last Name Smith Email abbey@456growth.com Client 456 Growth ​ …" at bounding box center [334, 165] width 668 height 260
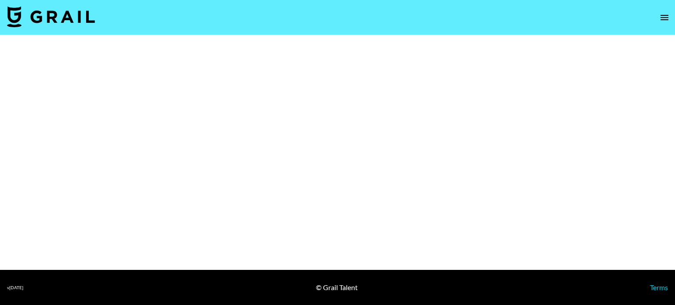
select select "Brand"
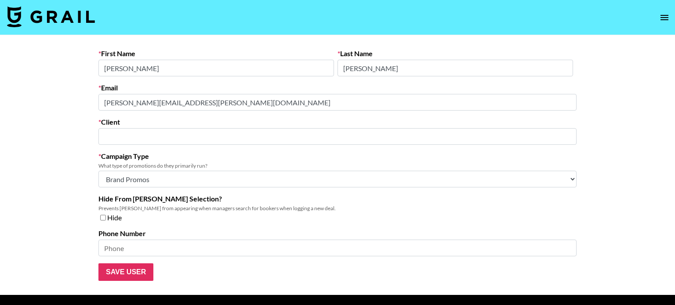
type input "[PERSON_NAME] Partners"
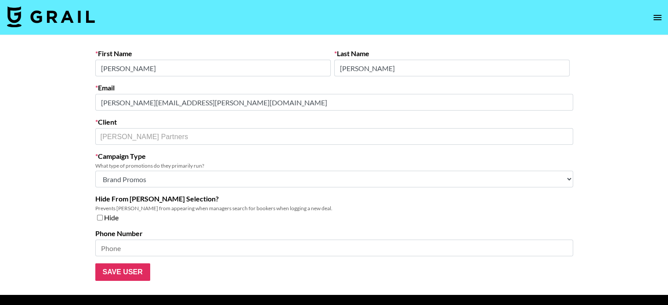
click at [53, 89] on main "First Name [PERSON_NAME] Last Name [PERSON_NAME] [PERSON_NAME][EMAIL_ADDRESS][P…" at bounding box center [334, 165] width 668 height 260
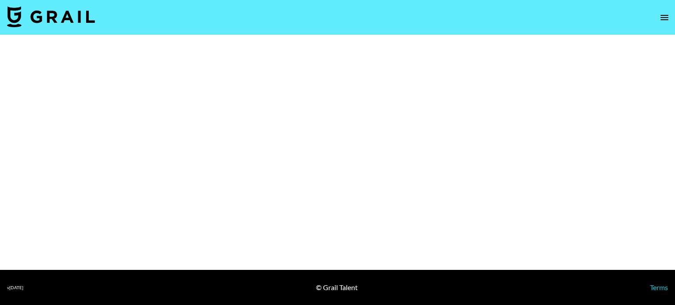
select select "Brand"
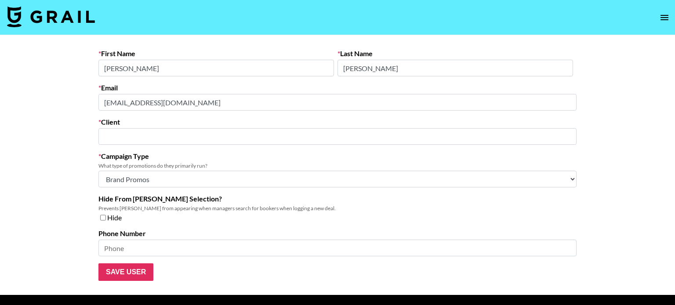
type input "OneFluential Inc"
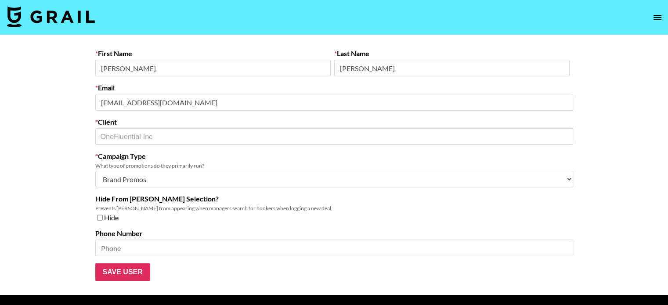
click at [83, 98] on main "First Name [PERSON_NAME] Last Name [PERSON_NAME] Email [EMAIL_ADDRESS][DOMAIN_N…" at bounding box center [334, 165] width 668 height 260
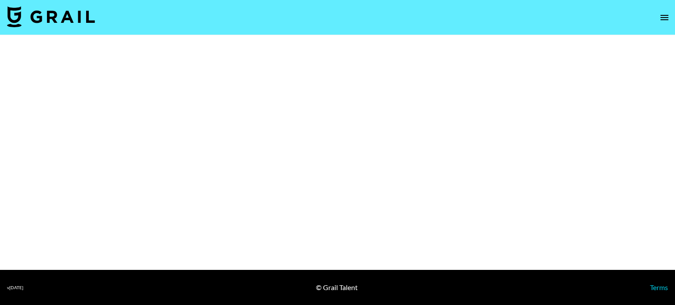
select select "Brand"
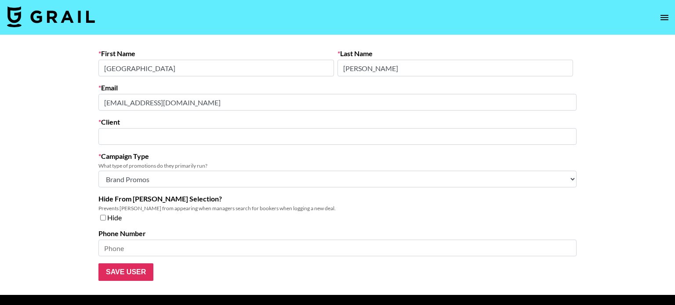
type input "Sobremesa"
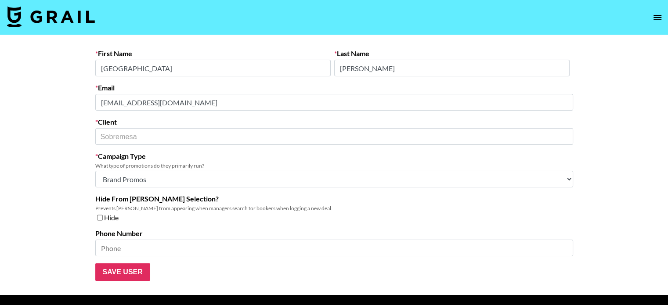
click at [66, 99] on main "First Name [GEOGRAPHIC_DATA] Last Name [PERSON_NAME] Email [PERSON_NAME][EMAIL_…" at bounding box center [334, 165] width 668 height 260
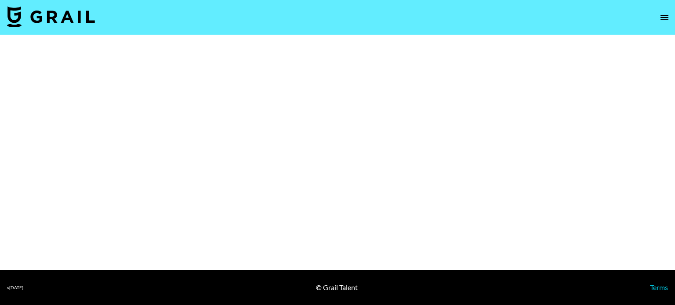
select select "Brand"
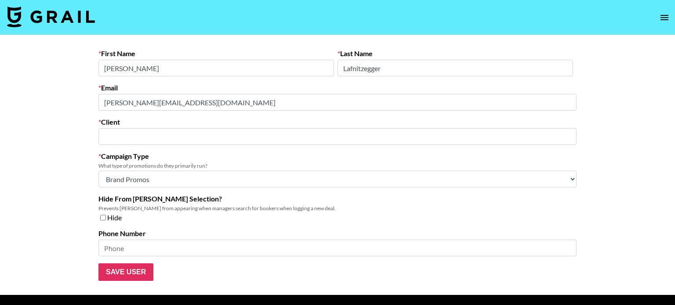
type input "Crocs"
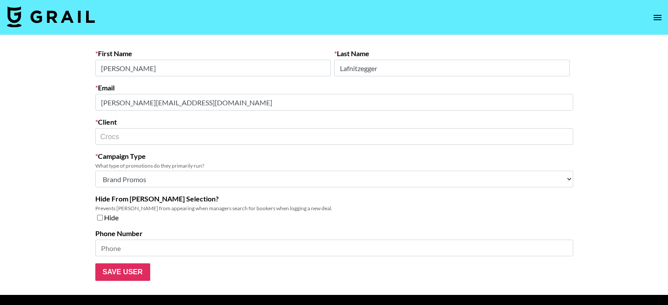
click at [67, 101] on main "First Name [PERSON_NAME] Last Name [PERSON_NAME] Email [PERSON_NAME][EMAIL_ADDR…" at bounding box center [334, 165] width 668 height 260
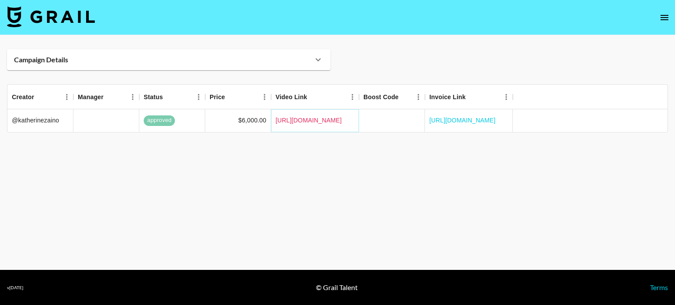
click at [325, 119] on link "https://www.tiktok.com/@katherinezaino/video/7538566274171849998?is_from_webapp…" at bounding box center [308, 120] width 66 height 9
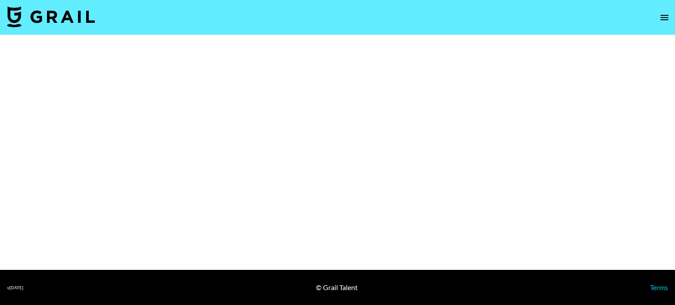
select select "Brand"
select select "Multi"
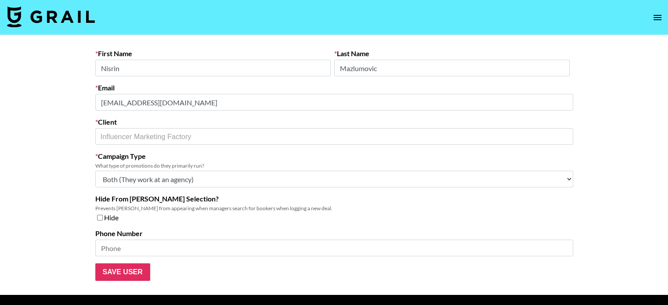
click at [78, 92] on main "First Name [PERSON_NAME] Last Name Mazlumovic Email [PERSON_NAME][EMAIL_ADDRESS…" at bounding box center [334, 165] width 668 height 260
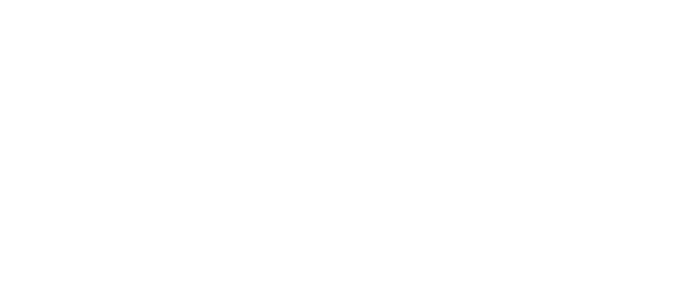
select select "Brand"
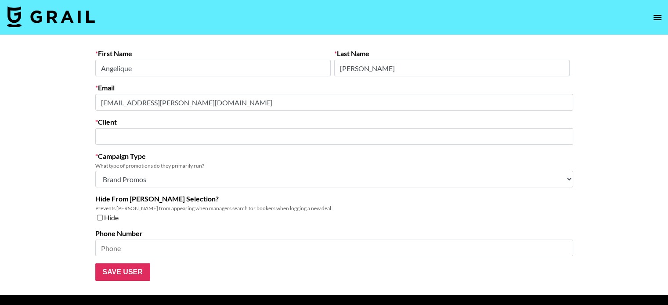
type input "OneFluential Inc"
click at [66, 90] on main "First Name [PERSON_NAME] Last Name [PERSON_NAME] Email [PERSON_NAME][EMAIL_ADDR…" at bounding box center [334, 165] width 668 height 260
